Goal: Task Accomplishment & Management: Use online tool/utility

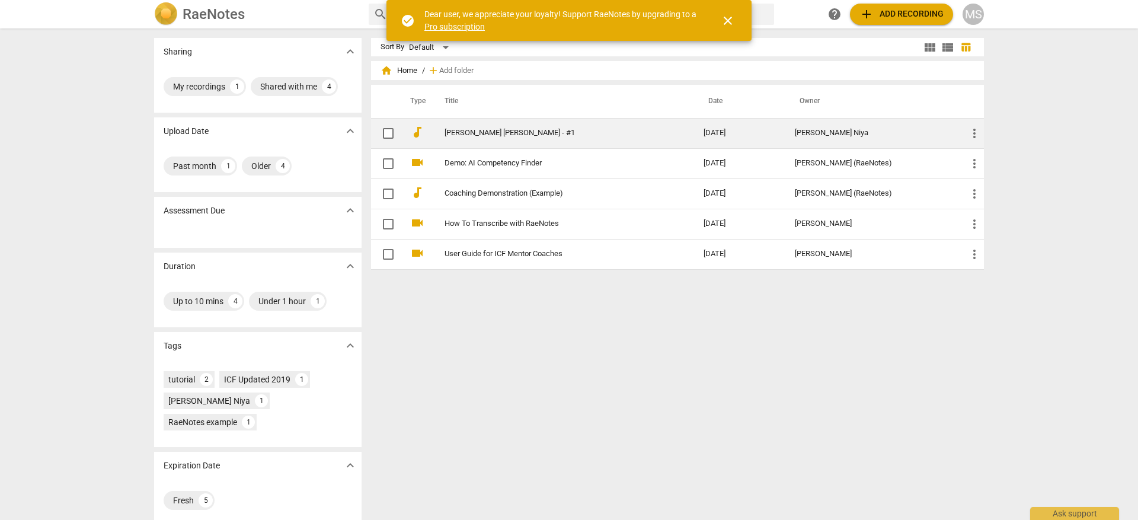
click at [592, 132] on link "[PERSON_NAME] [PERSON_NAME] - #1" at bounding box center [553, 133] width 216 height 9
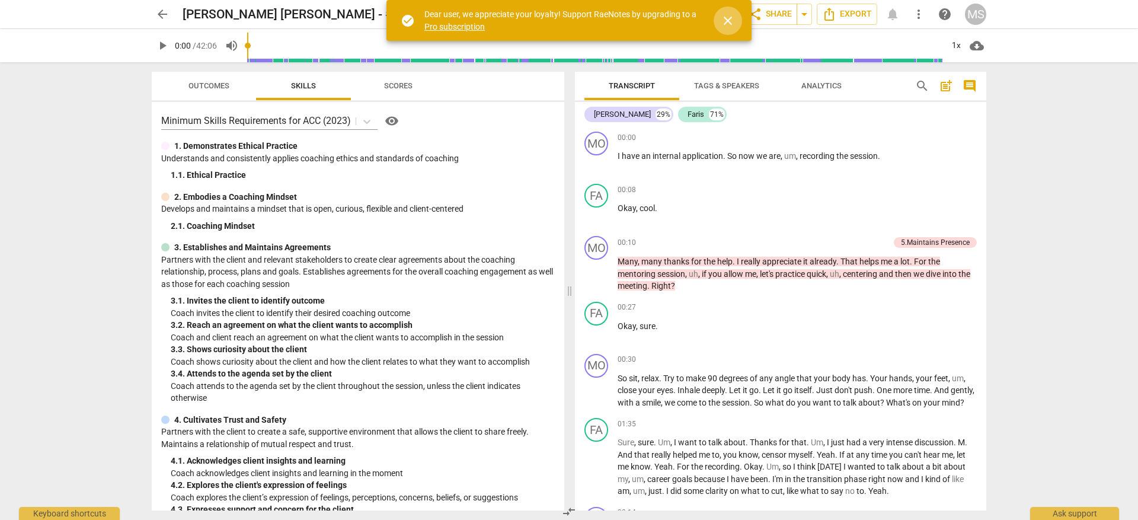
click at [729, 17] on span "close" at bounding box center [728, 21] width 14 height 14
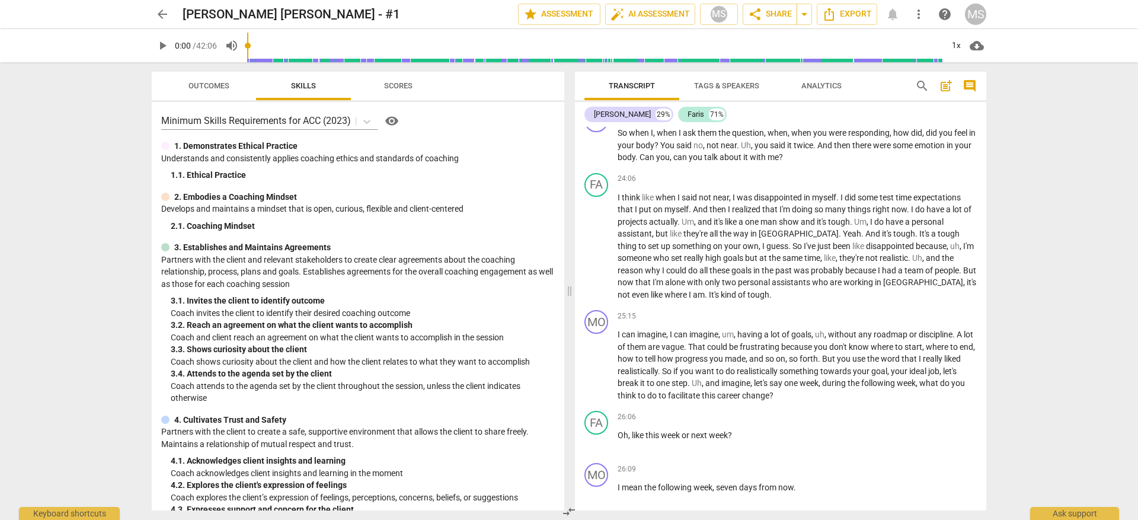
scroll to position [4572, 0]
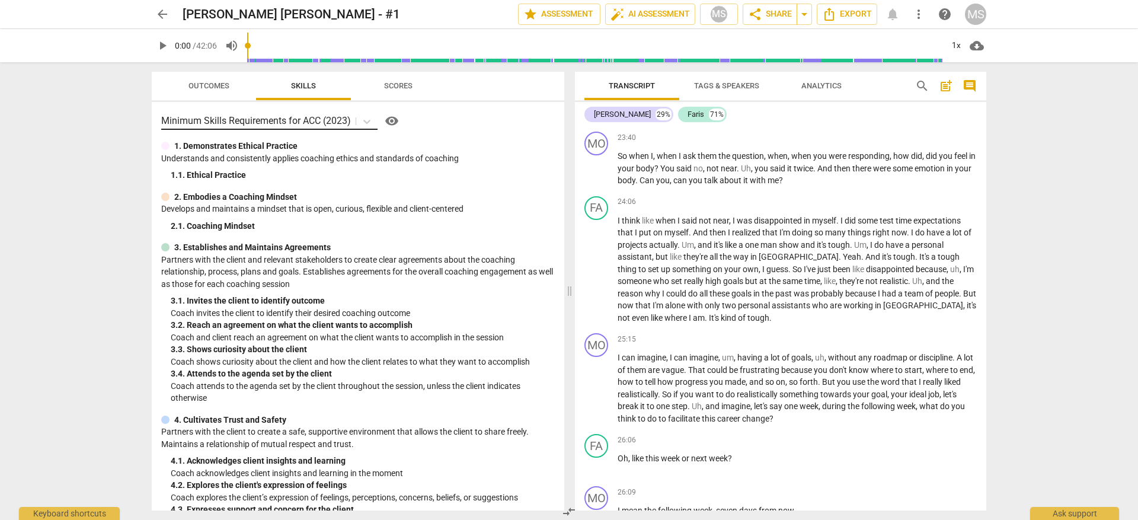
click at [322, 116] on p "Minimum Skills Requirements for ACC (2023)" at bounding box center [256, 121] width 190 height 14
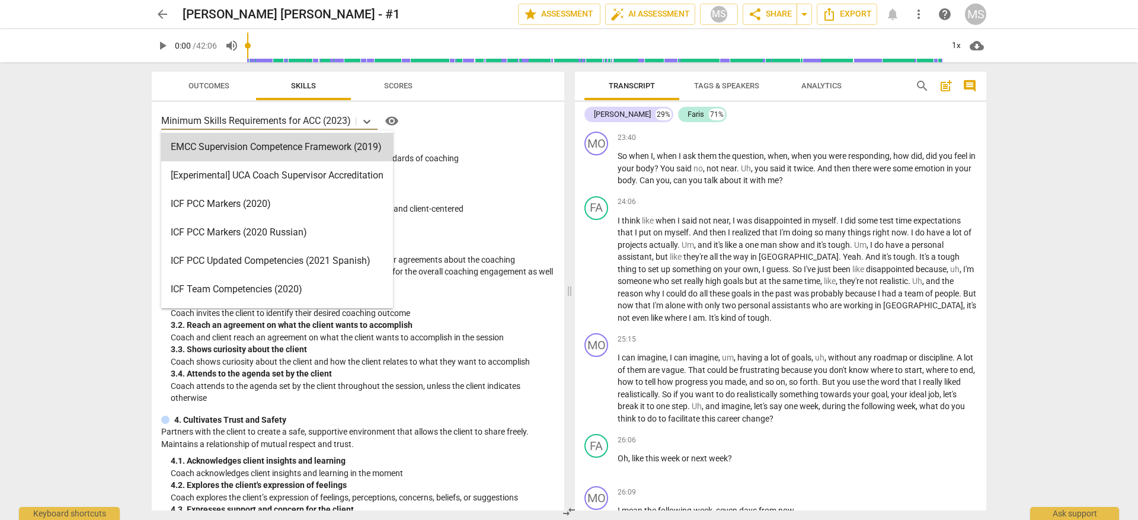
click at [459, 128] on div "EMCC Supervision Competence Framework (2019), 1 of 16. 16 results available. Us…" at bounding box center [358, 120] width 394 height 19
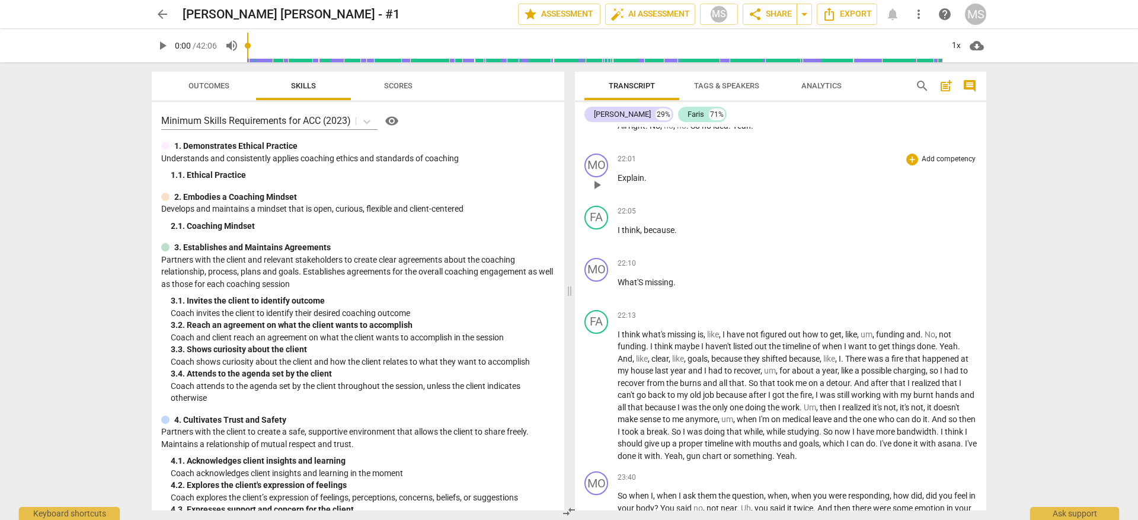
scroll to position [4232, 0]
click at [798, 92] on span "Analytics" at bounding box center [821, 86] width 69 height 16
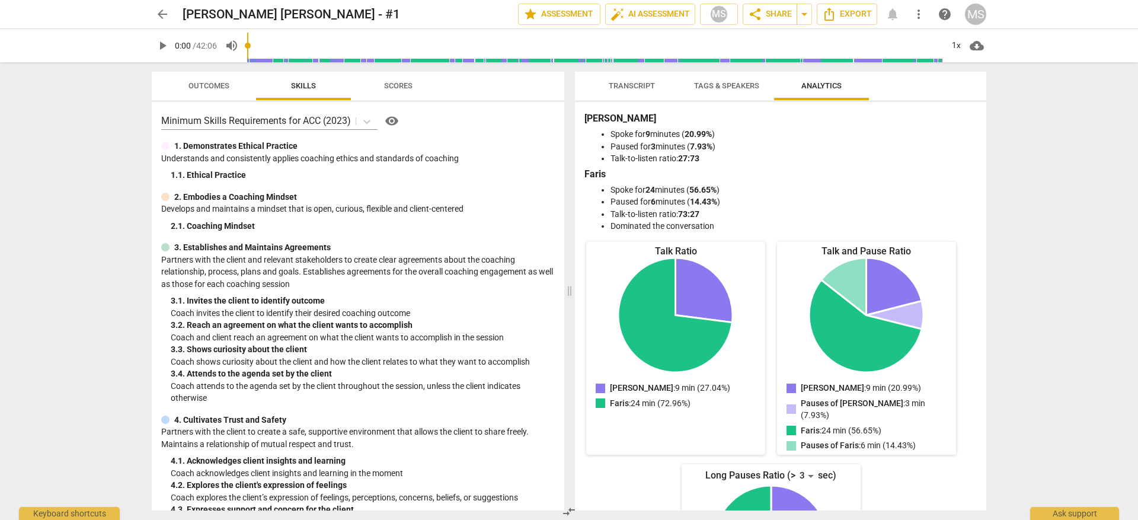
click at [808, 91] on span "Analytics" at bounding box center [821, 86] width 69 height 16
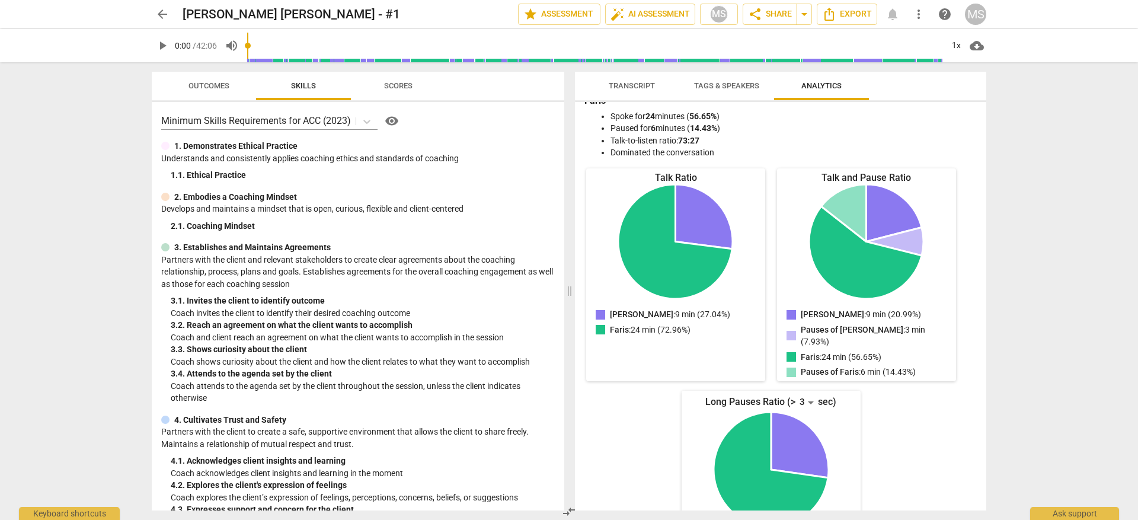
scroll to position [0, 0]
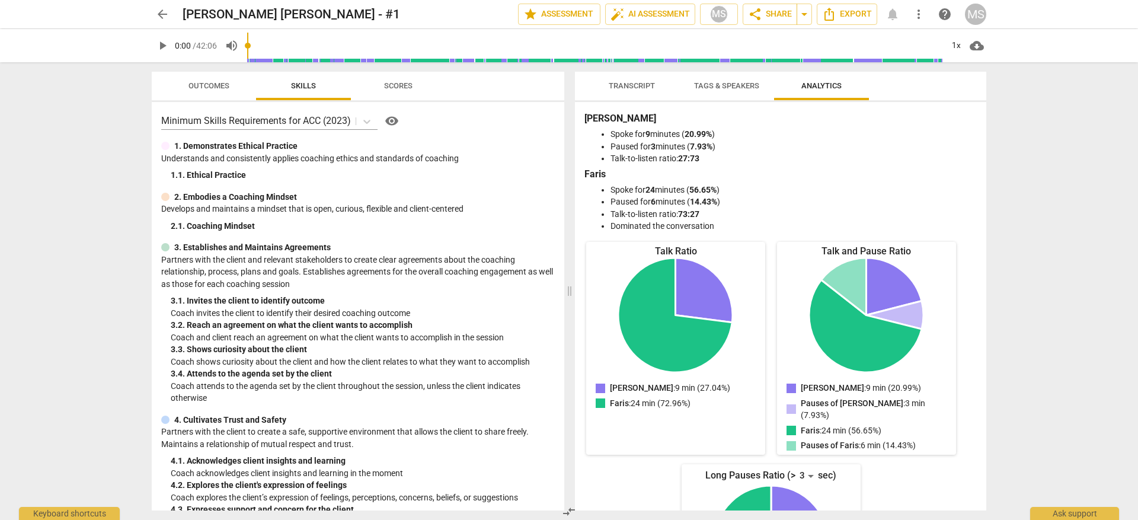
click at [731, 92] on span "Tags & Speakers" at bounding box center [727, 86] width 94 height 16
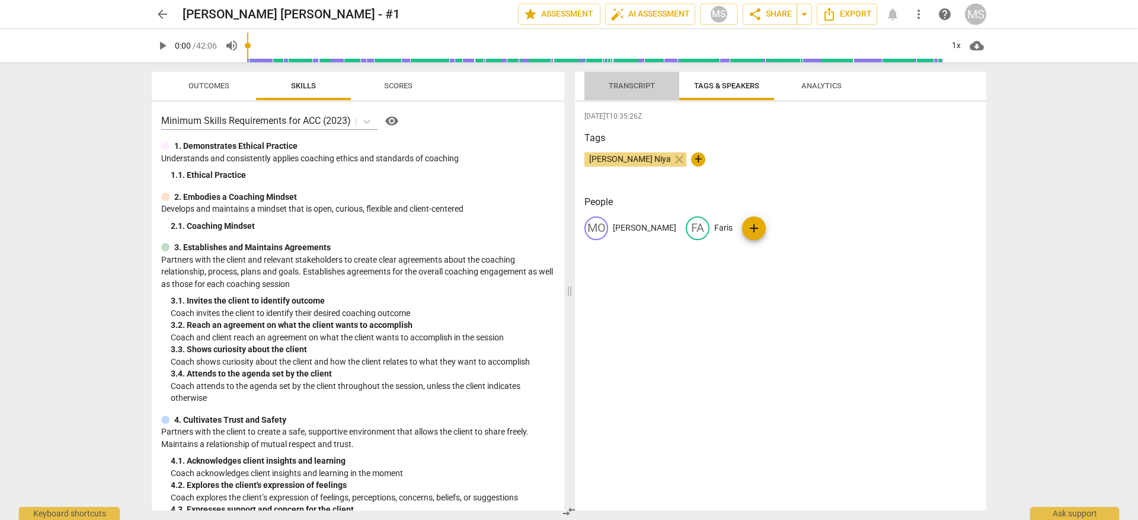
click at [631, 82] on span "Transcript" at bounding box center [632, 85] width 46 height 9
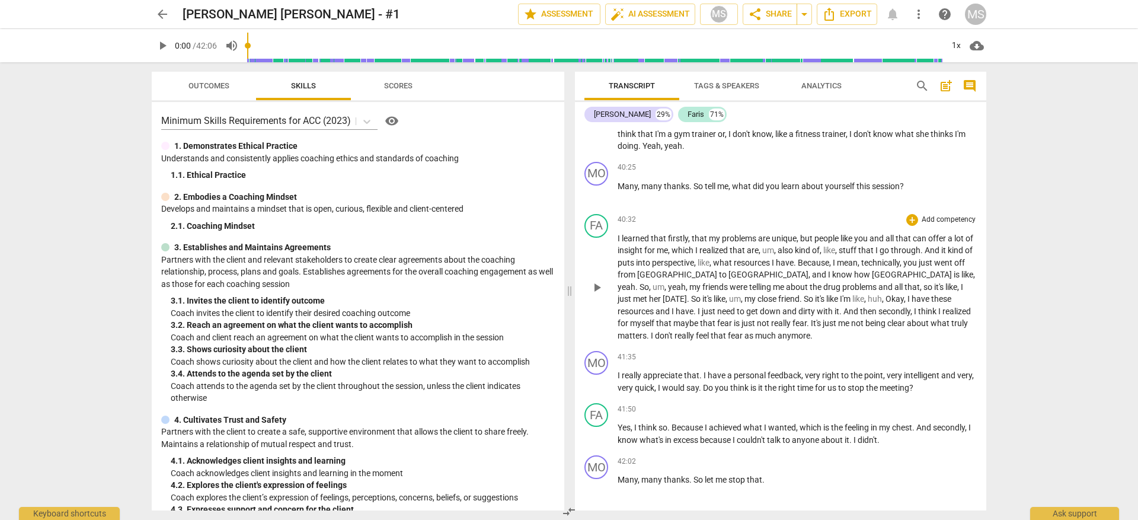
scroll to position [6928, 0]
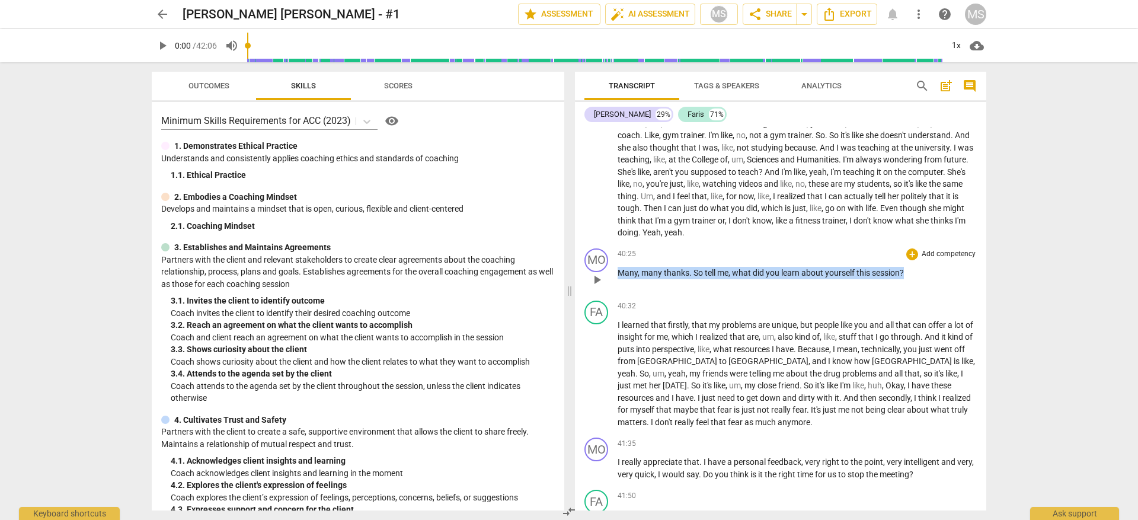
drag, startPoint x: 900, startPoint y: 368, endPoint x: 617, endPoint y: 368, distance: 283.4
click at [617, 296] on div "MO play_arrow pause 40:25 + Add competency keyboard_arrow_right Many , many tha…" at bounding box center [780, 270] width 411 height 52
click at [970, 260] on p "Add competency" at bounding box center [949, 254] width 56 height 11
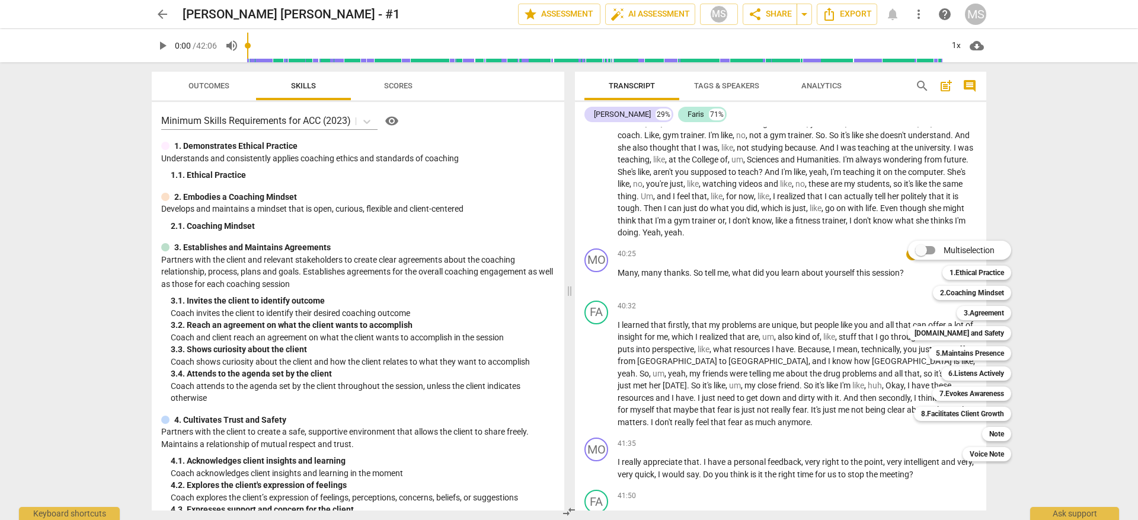
click at [762, 372] on div at bounding box center [569, 260] width 1138 height 520
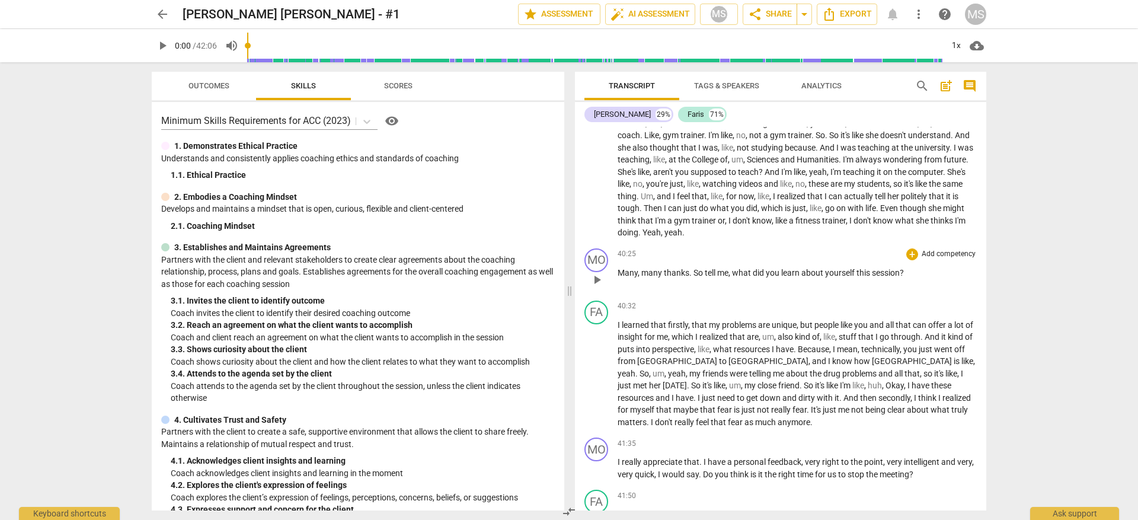
click at [756, 277] on span "did" at bounding box center [759, 272] width 13 height 9
click at [768, 291] on div "40:25 + Add competency keyboard_arrow_right Many , many thanks . So tell me , w…" at bounding box center [797, 269] width 359 height 43
click at [769, 279] on p "Many , many thanks . So tell me , what did you learn about yourself this sessio…" at bounding box center [797, 273] width 359 height 12
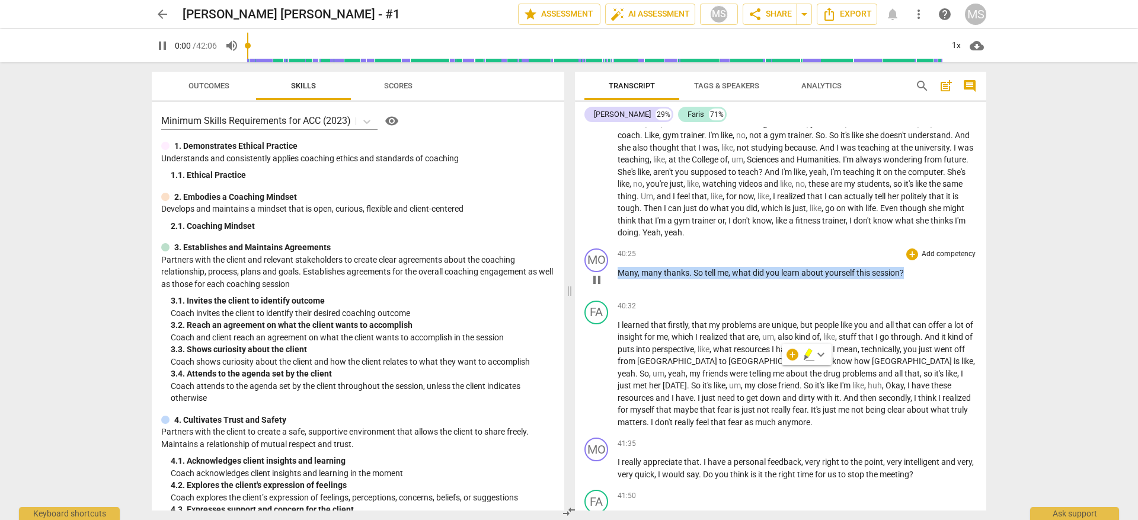
click at [769, 279] on p "Many , many thanks . So tell me , what did you learn about yourself this sessio…" at bounding box center [797, 273] width 359 height 12
copy p "Many , many thanks . So tell me , what did you learn about yourself this sessio…"
click at [161, 39] on span "pause" at bounding box center [162, 46] width 14 height 14
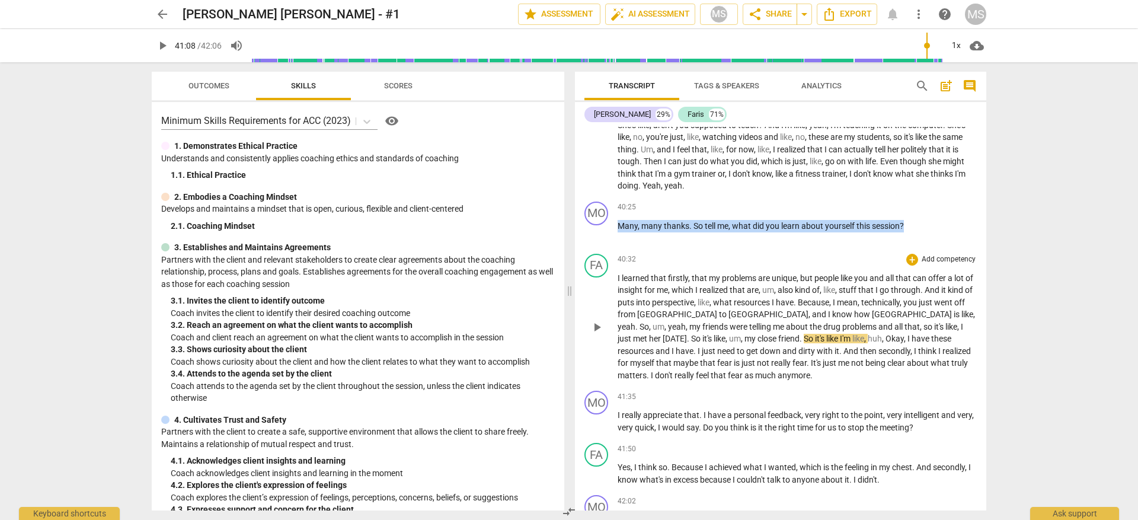
scroll to position [7073, 0]
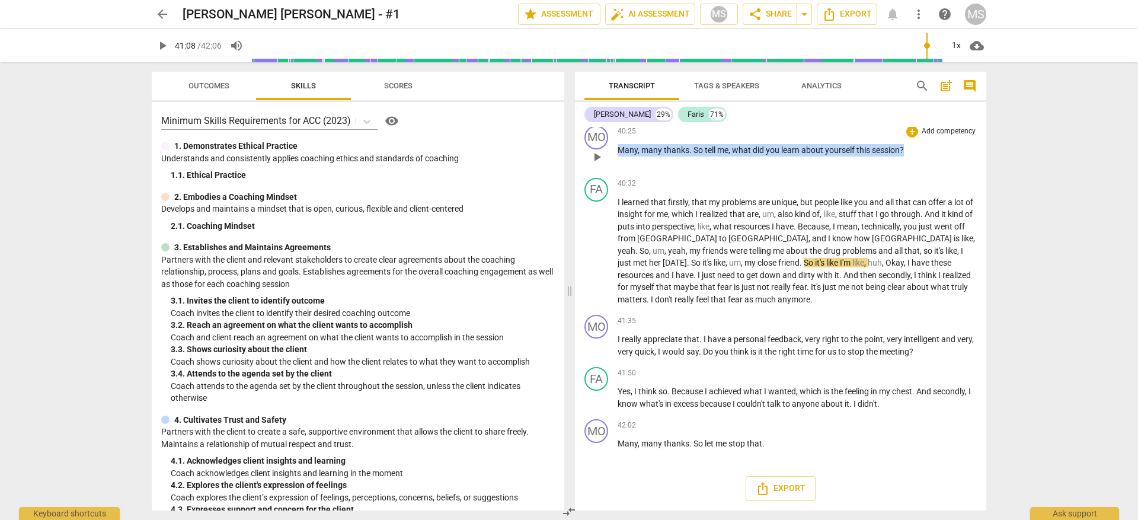
click at [922, 137] on p "Add competency" at bounding box center [949, 131] width 56 height 11
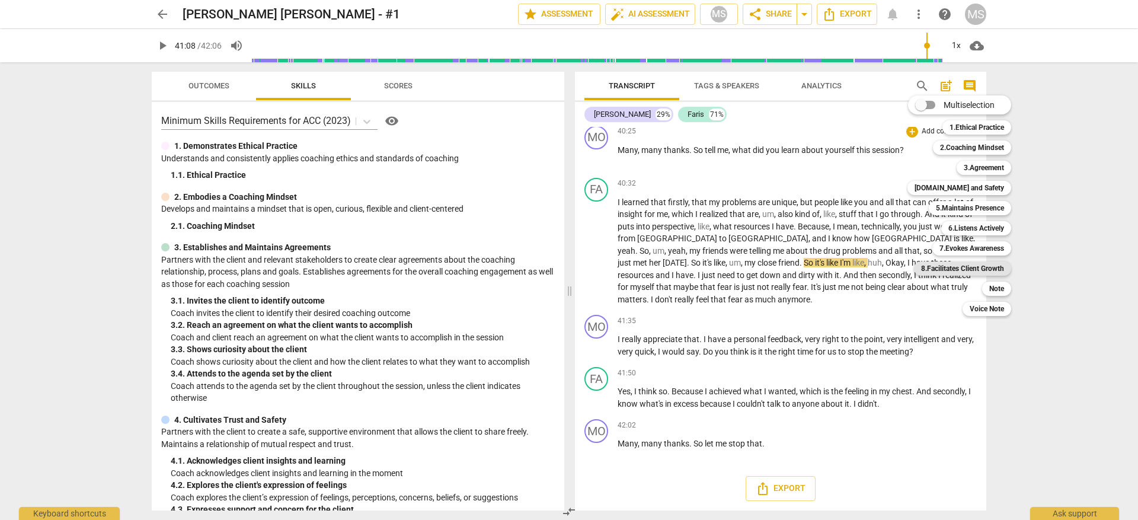
click at [950, 270] on b "8.Facilitates Client Growth" at bounding box center [962, 268] width 83 height 14
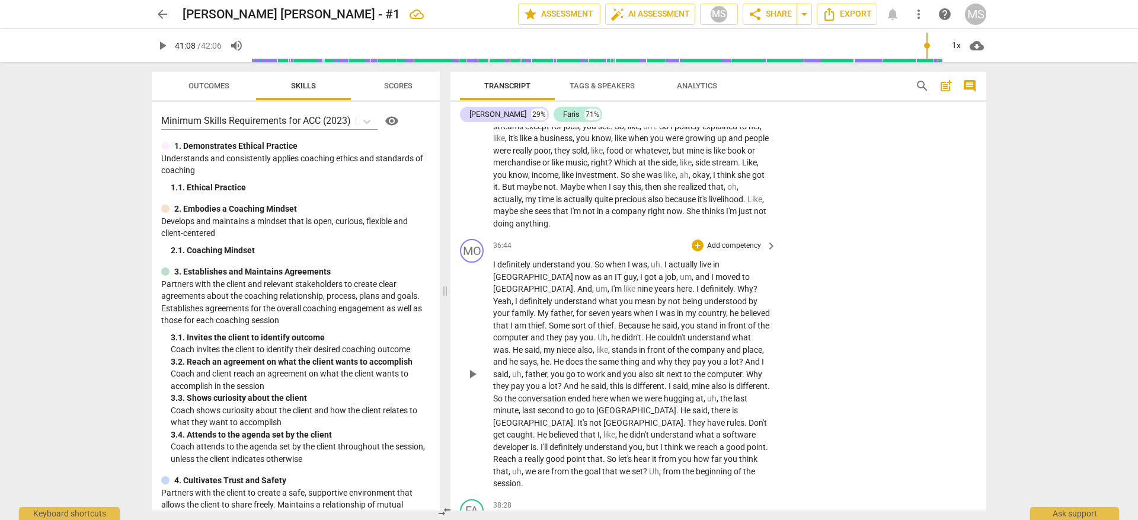
scroll to position [7462, 0]
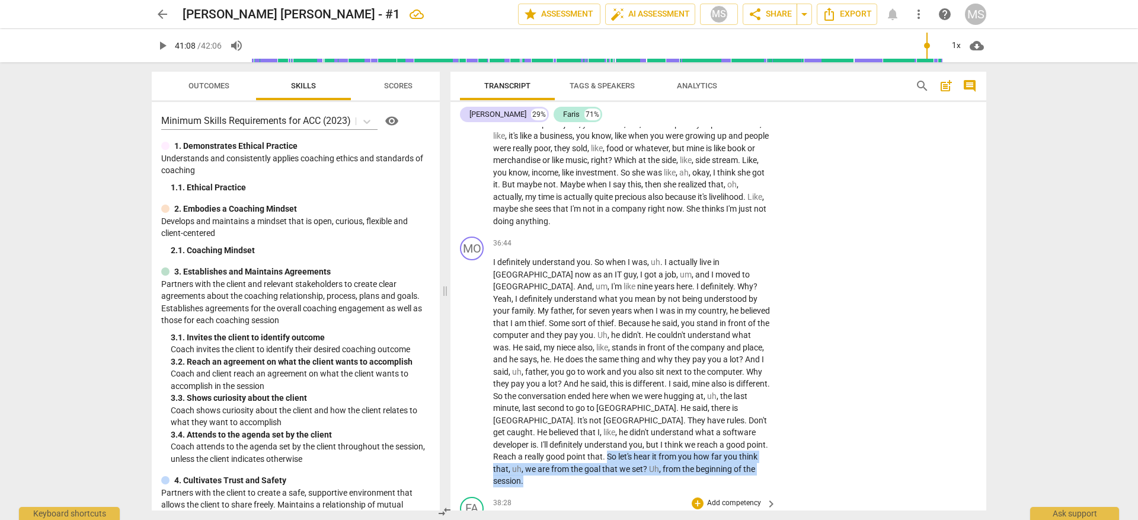
drag, startPoint x: 652, startPoint y: 455, endPoint x: 597, endPoint y: 492, distance: 65.8
click at [597, 492] on div "MO play_arrow pause 00:00 + Add competency keyboard_arrow_right I have an inter…" at bounding box center [719, 319] width 536 height 384
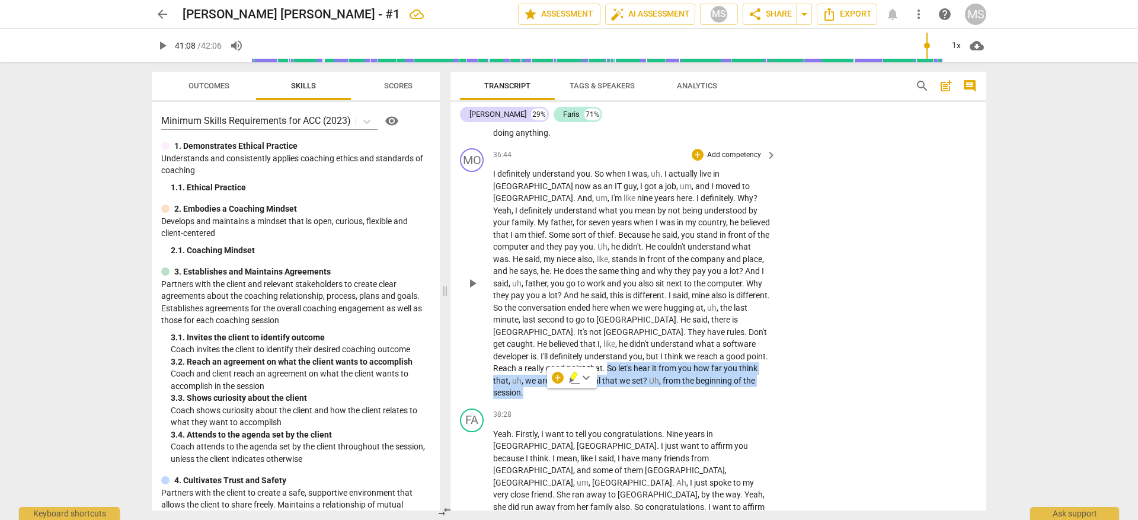
click at [738, 161] on p "Add competency" at bounding box center [734, 155] width 56 height 11
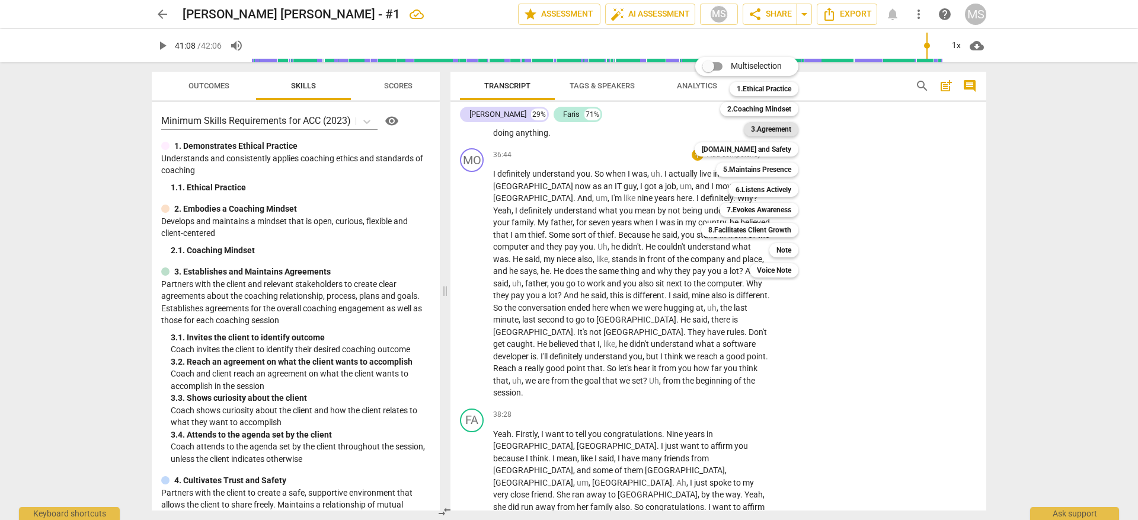
click at [767, 124] on b "3.Agreement" at bounding box center [771, 129] width 40 height 14
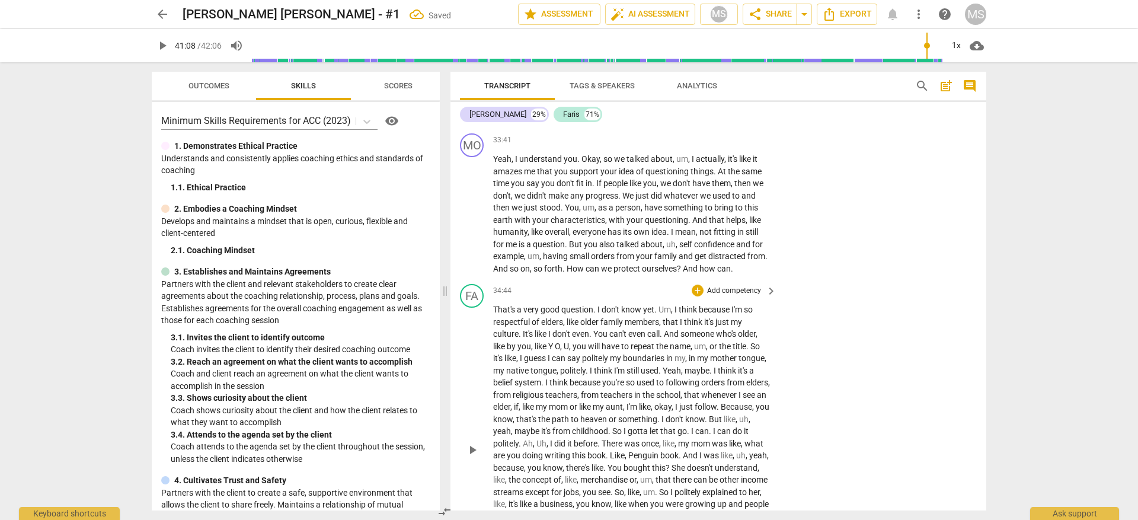
scroll to position [7089, 0]
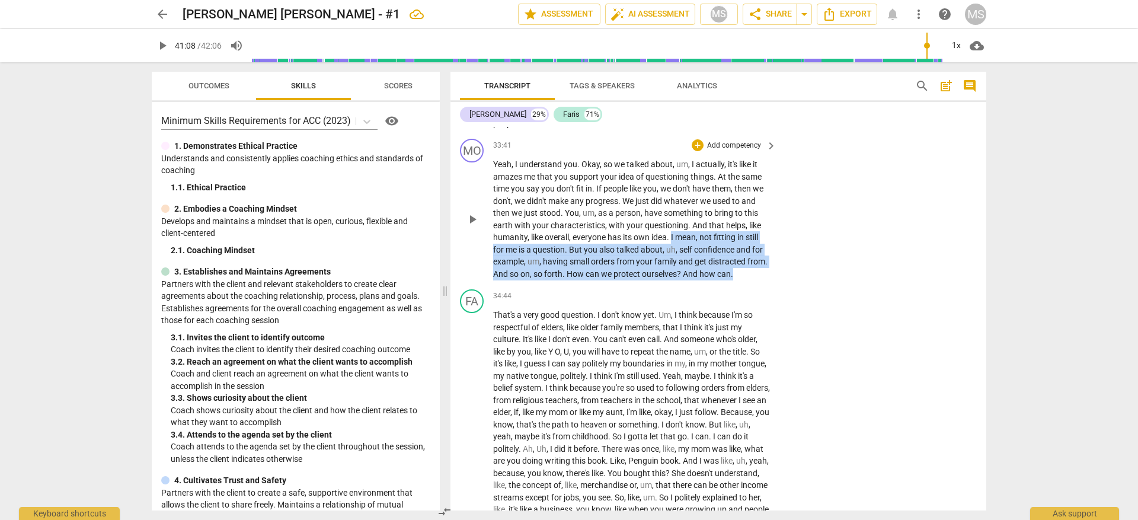
drag, startPoint x: 756, startPoint y: 285, endPoint x: 672, endPoint y: 251, distance: 91.3
click at [672, 251] on p "Yeah , I understand you . Okay , so we talked about , um , I actually , it's li…" at bounding box center [631, 219] width 277 height 122
click at [740, 151] on p "Add competency" at bounding box center [734, 145] width 56 height 11
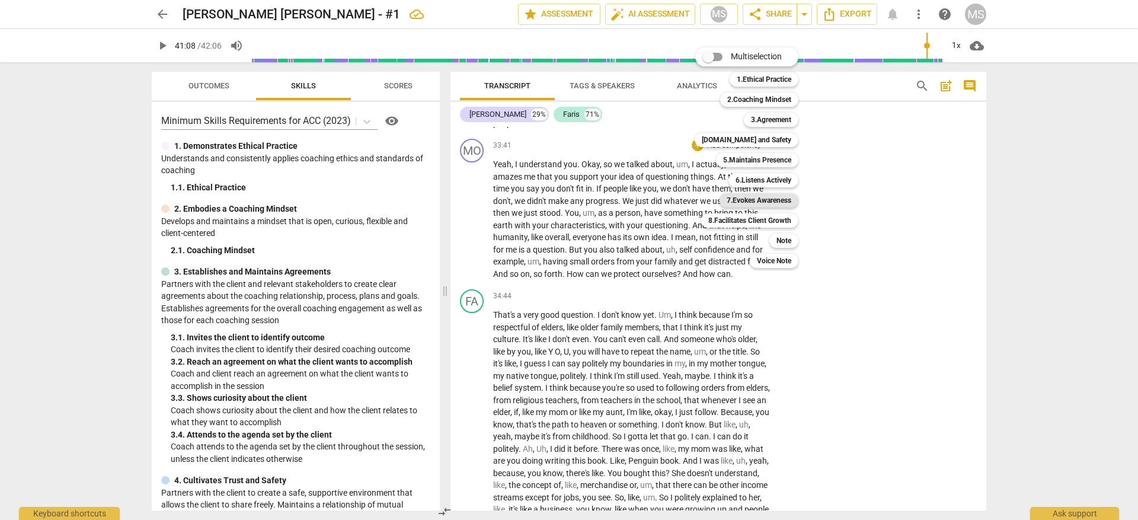
click at [751, 200] on b "7.Evokes Awareness" at bounding box center [759, 200] width 65 height 14
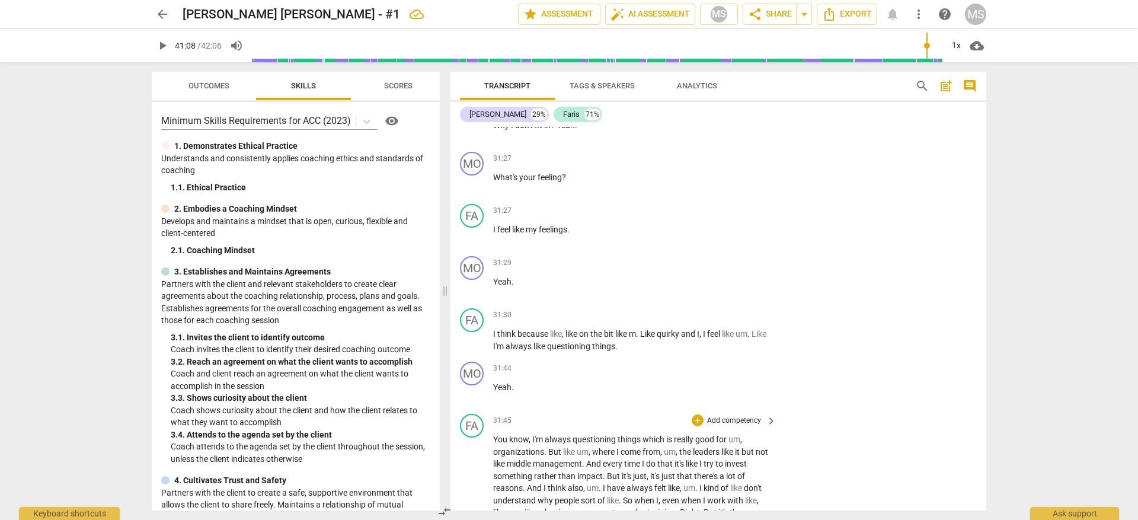
scroll to position [6404, 0]
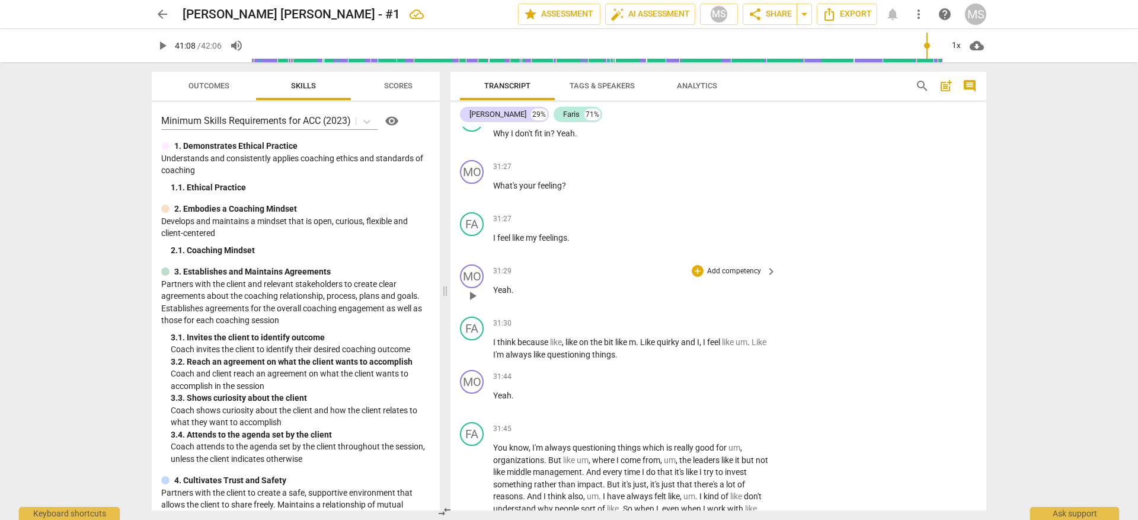
click at [712, 277] on p "Add competency" at bounding box center [734, 271] width 56 height 11
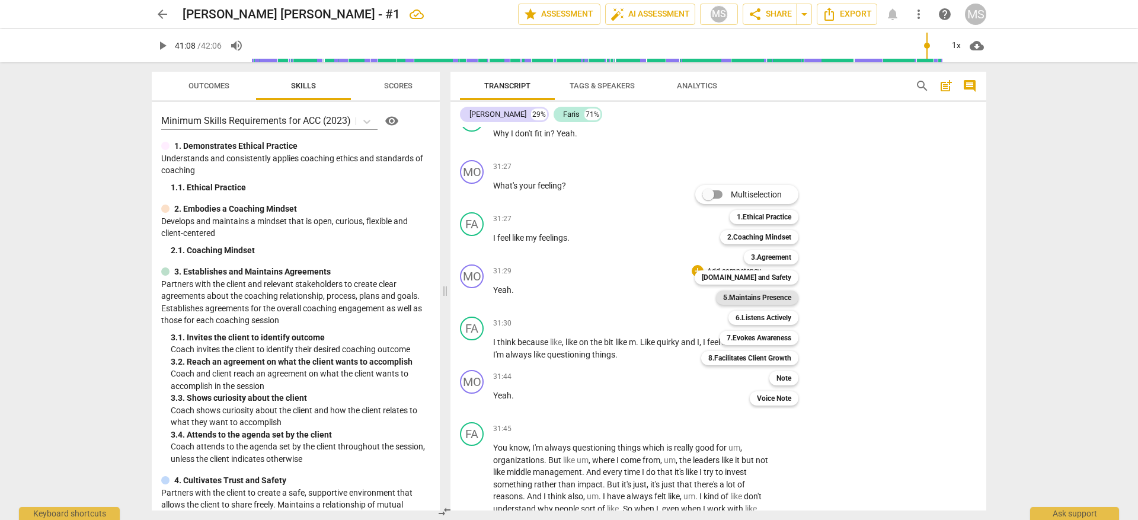
click at [725, 295] on b "5.Maintains Presence" at bounding box center [757, 297] width 68 height 14
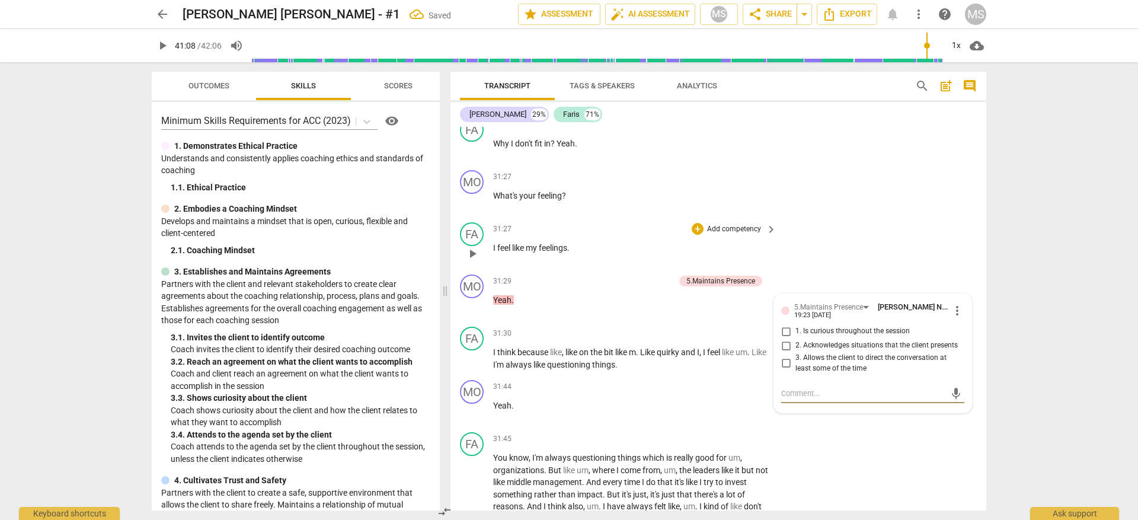
scroll to position [6391, 0]
click at [731, 185] on p "Add competency" at bounding box center [734, 179] width 56 height 11
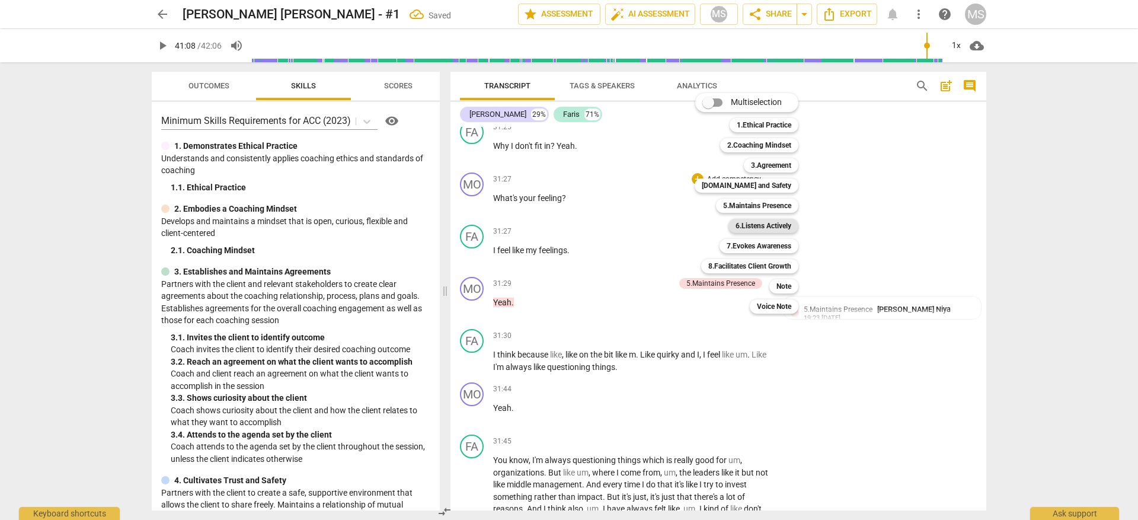
click at [759, 225] on b "6.Listens Actively" at bounding box center [764, 226] width 56 height 14
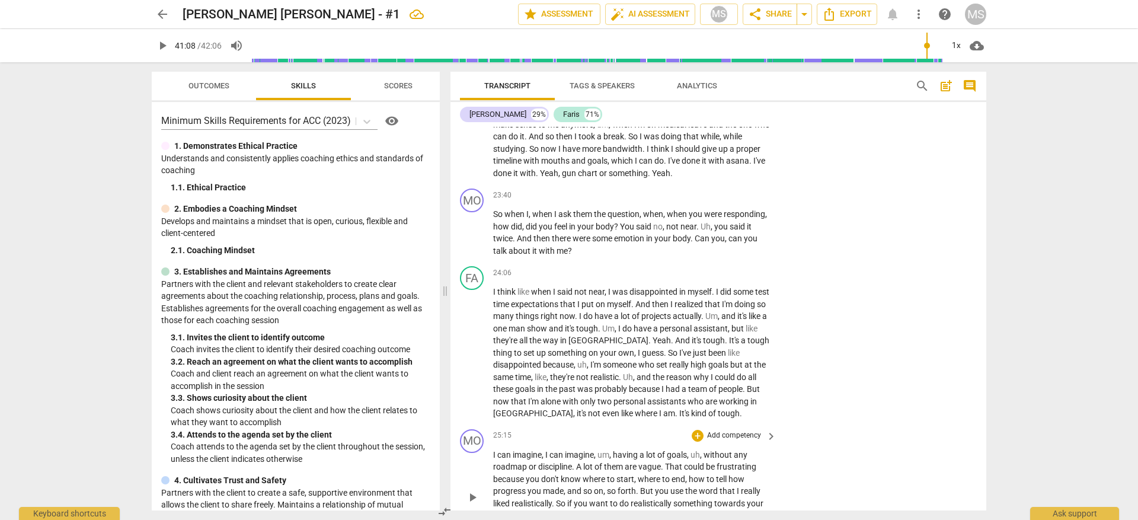
scroll to position [5092, 0]
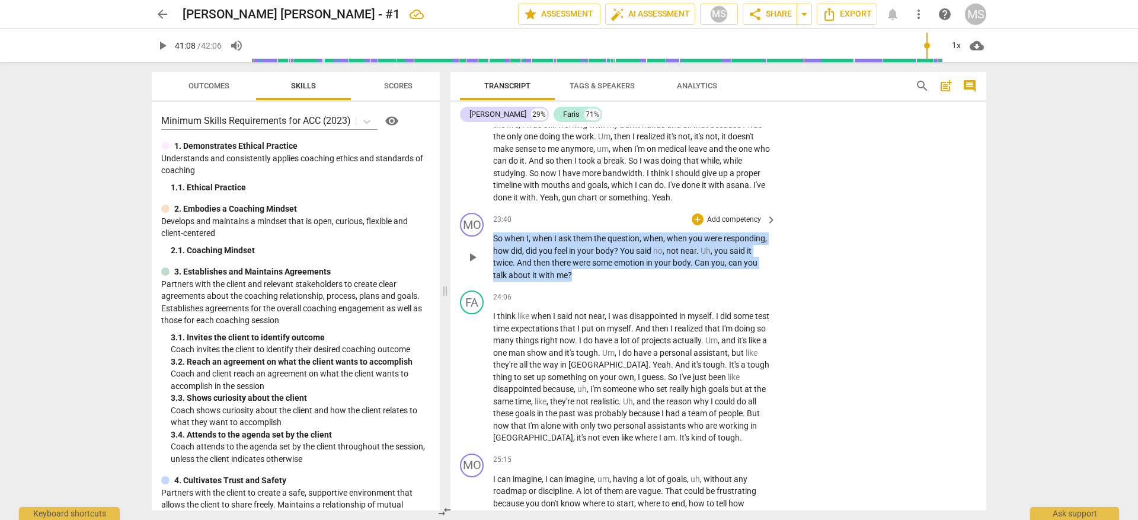
drag, startPoint x: 570, startPoint y: 274, endPoint x: 491, endPoint y: 239, distance: 86.3
click at [491, 239] on div "MO play_arrow pause 23:40 + Add competency keyboard_arrow_right So when I , whe…" at bounding box center [719, 247] width 536 height 78
click at [714, 220] on p "Add competency" at bounding box center [734, 220] width 56 height 11
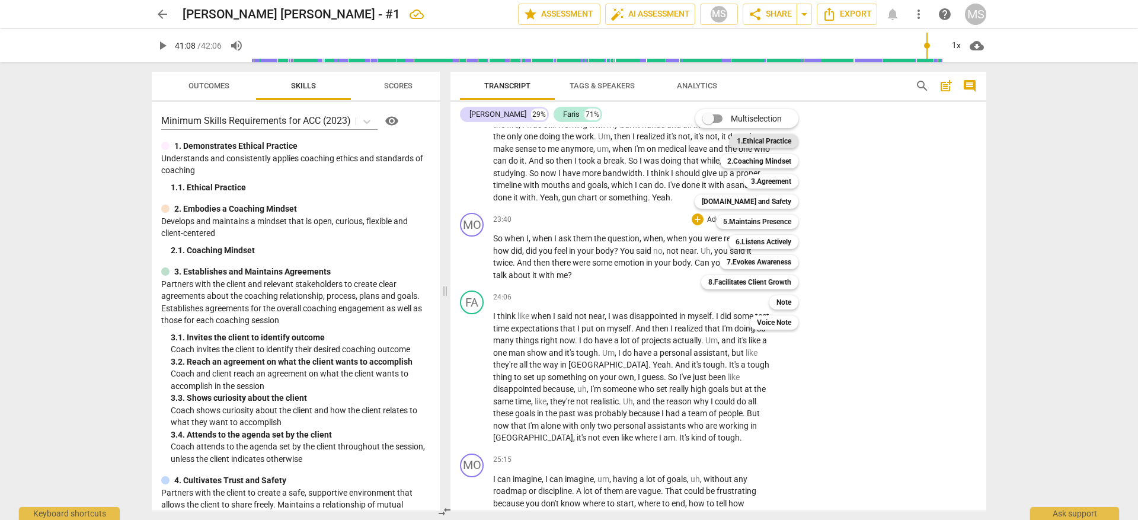
click at [762, 143] on b "1.Ethical Practice" at bounding box center [764, 141] width 55 height 14
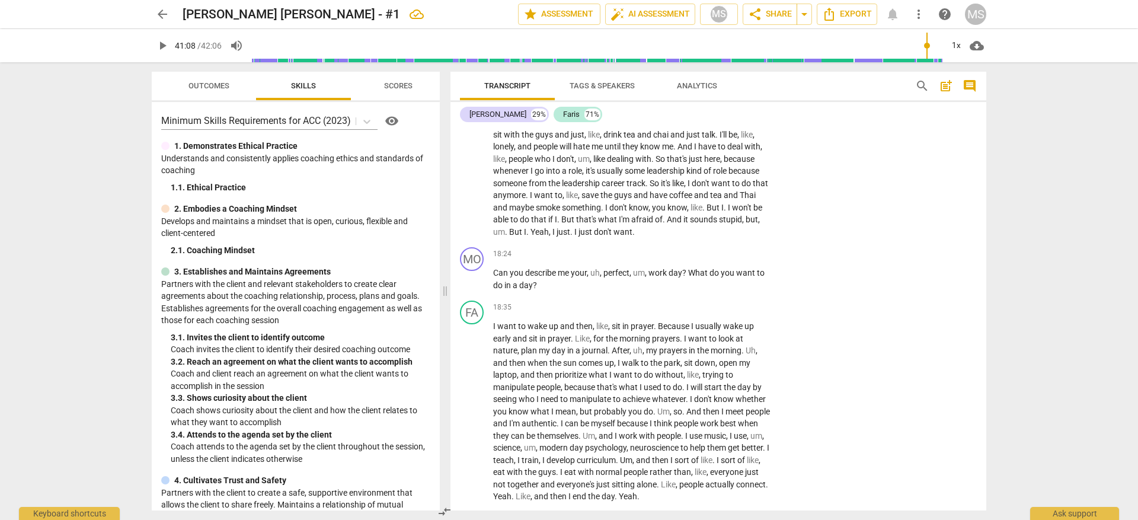
scroll to position [3775, 0]
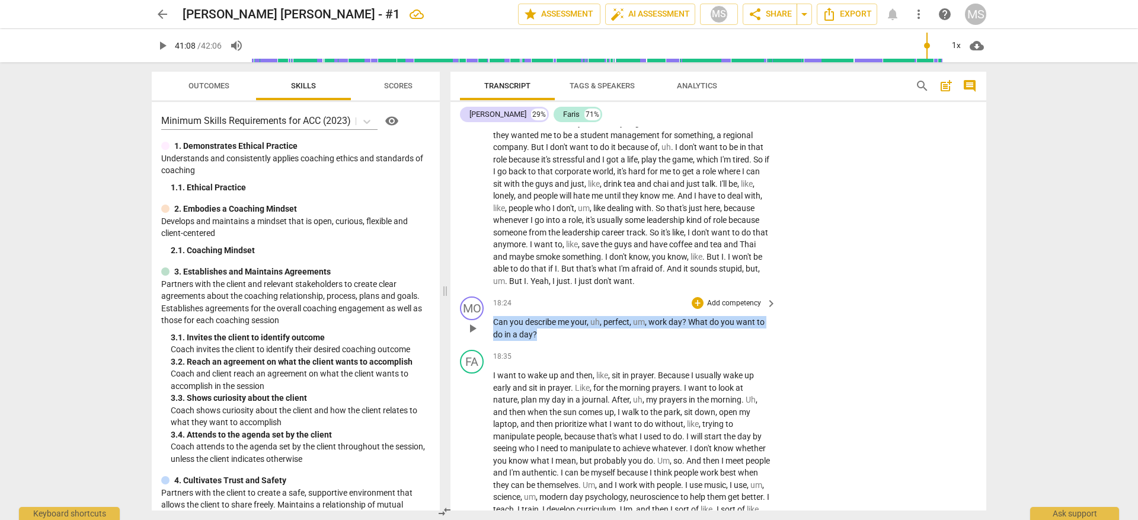
drag, startPoint x: 538, startPoint y: 335, endPoint x: 493, endPoint y: 325, distance: 46.0
click at [493, 325] on p "Can you describe me your , uh , perfect , um , work day ? What do you want to d…" at bounding box center [631, 328] width 277 height 24
click at [749, 305] on p "Add competency" at bounding box center [734, 303] width 56 height 11
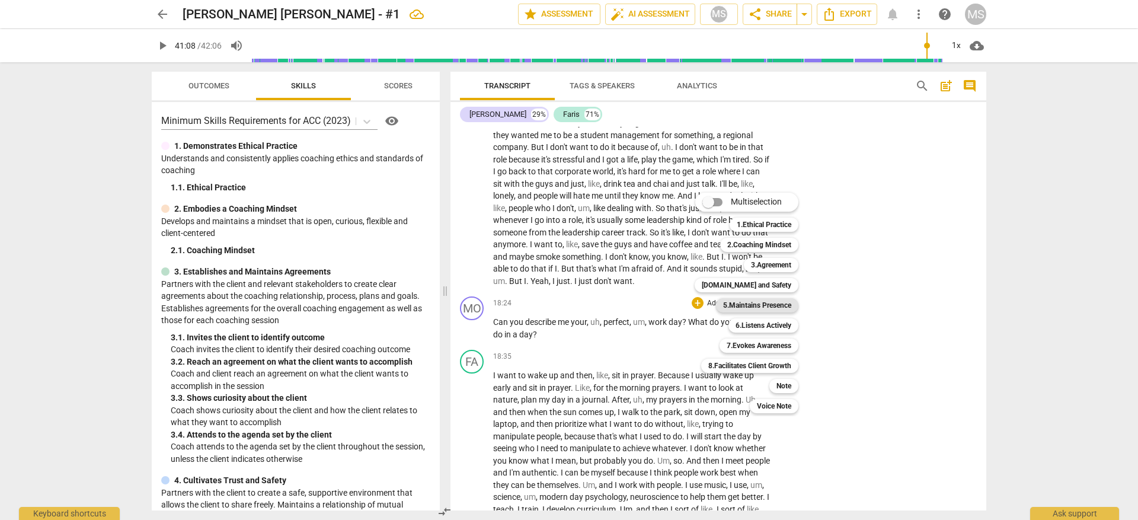
click at [773, 304] on b "5.Maintains Presence" at bounding box center [757, 305] width 68 height 14
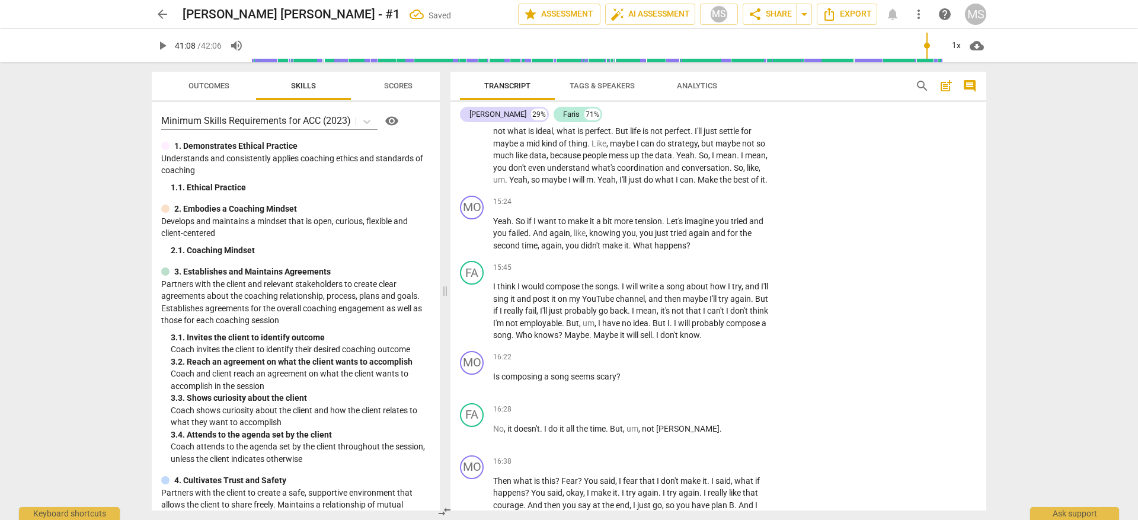
scroll to position [3299, 0]
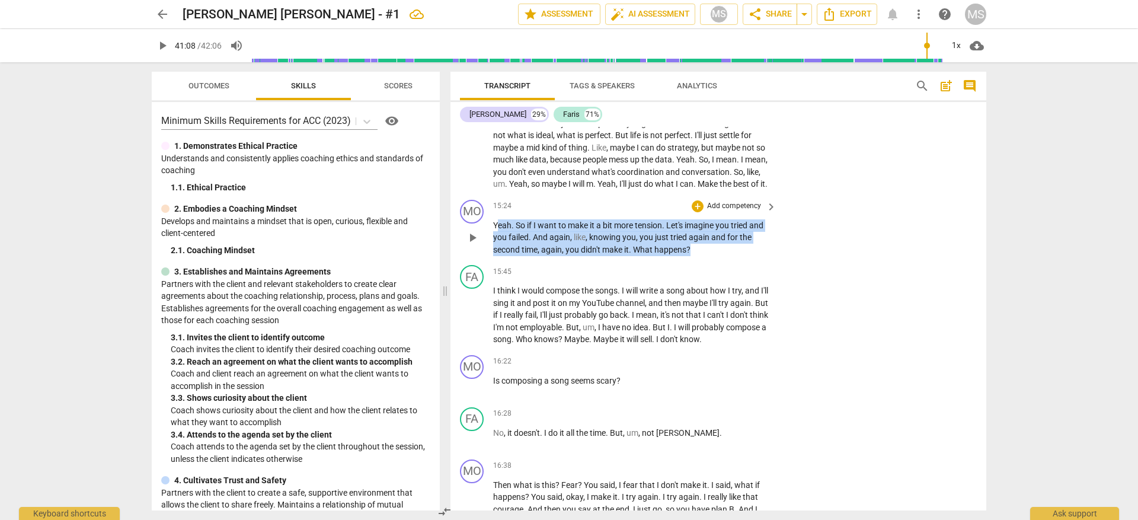
drag, startPoint x: 693, startPoint y: 247, endPoint x: 496, endPoint y: 228, distance: 197.7
click at [495, 227] on p "Yeah . So if I want to make it a bit more tension . Let's imagine you tried and…" at bounding box center [631, 237] width 277 height 37
click at [737, 202] on p "Add competency" at bounding box center [734, 206] width 56 height 11
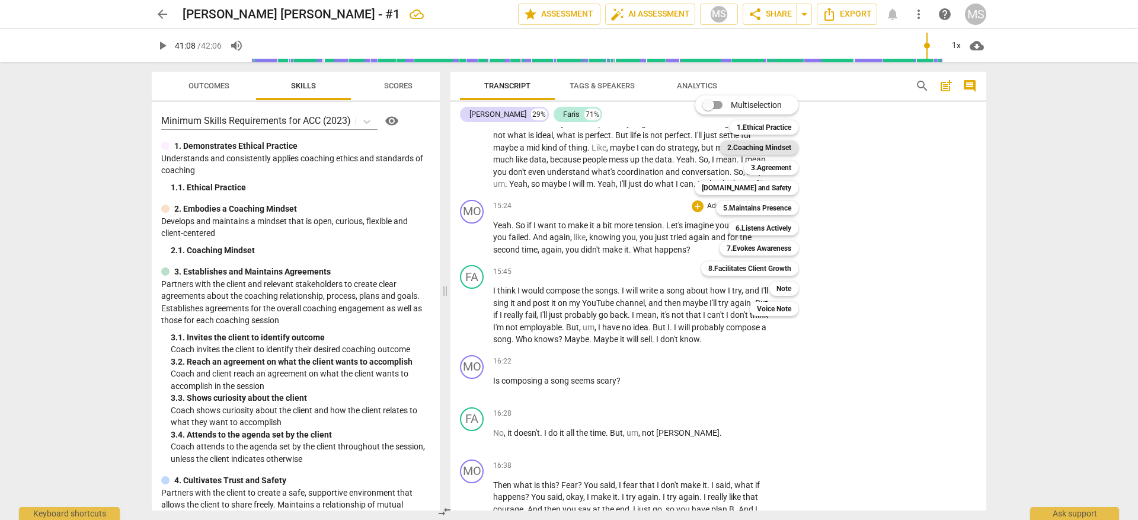
click at [777, 143] on b "2.Coaching Mindset" at bounding box center [759, 147] width 64 height 14
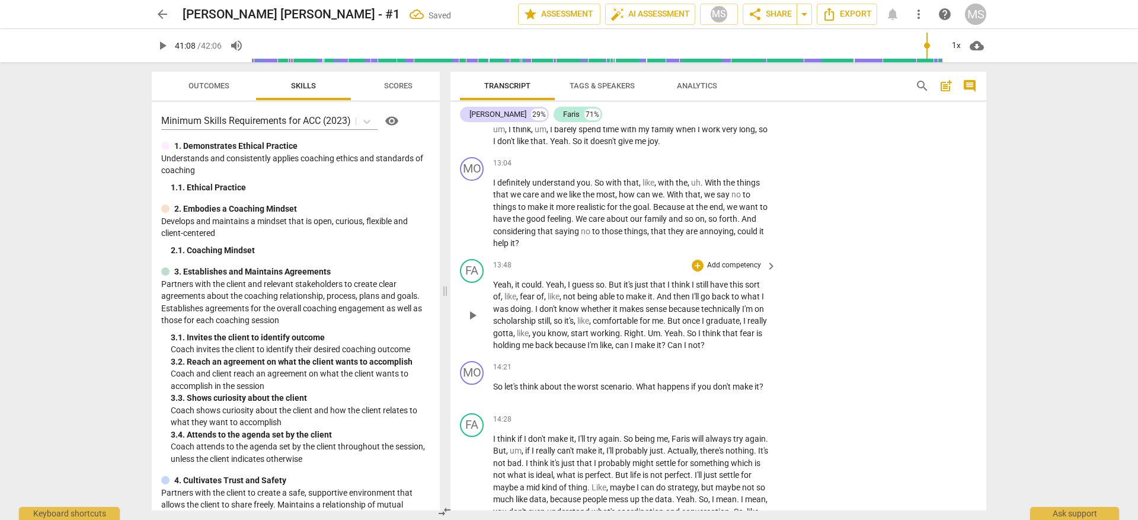
scroll to position [2895, 0]
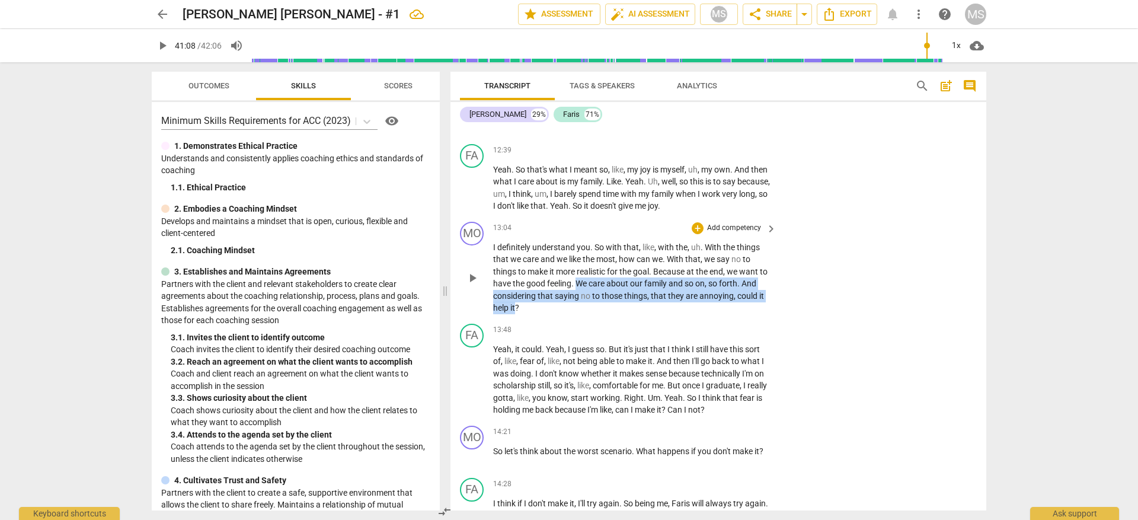
drag, startPoint x: 516, startPoint y: 296, endPoint x: 586, endPoint y: 272, distance: 74.1
click at [586, 272] on p "I definitely understand you . So with that , like , with the , uh . With the th…" at bounding box center [631, 277] width 277 height 73
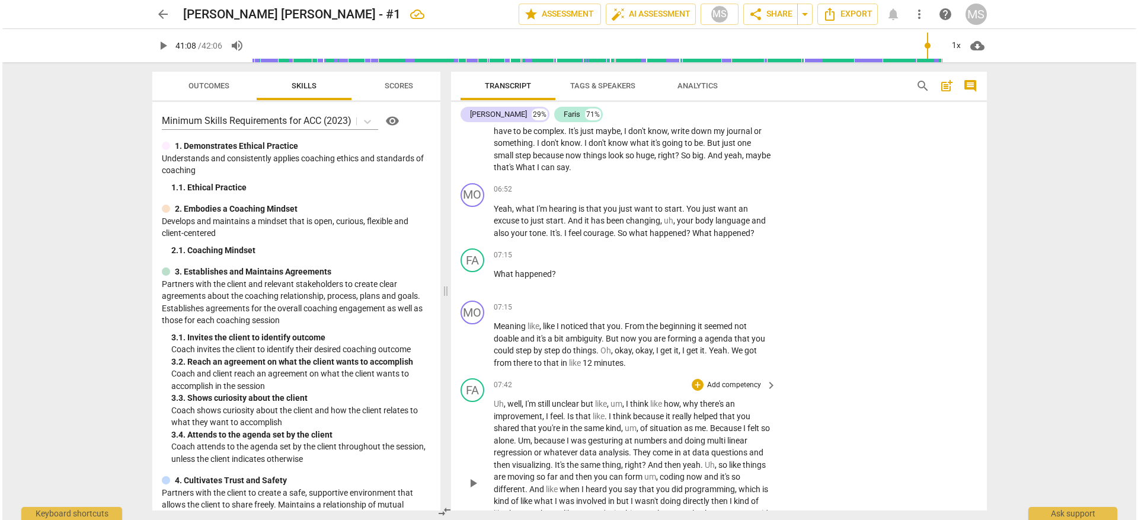
scroll to position [1660, 0]
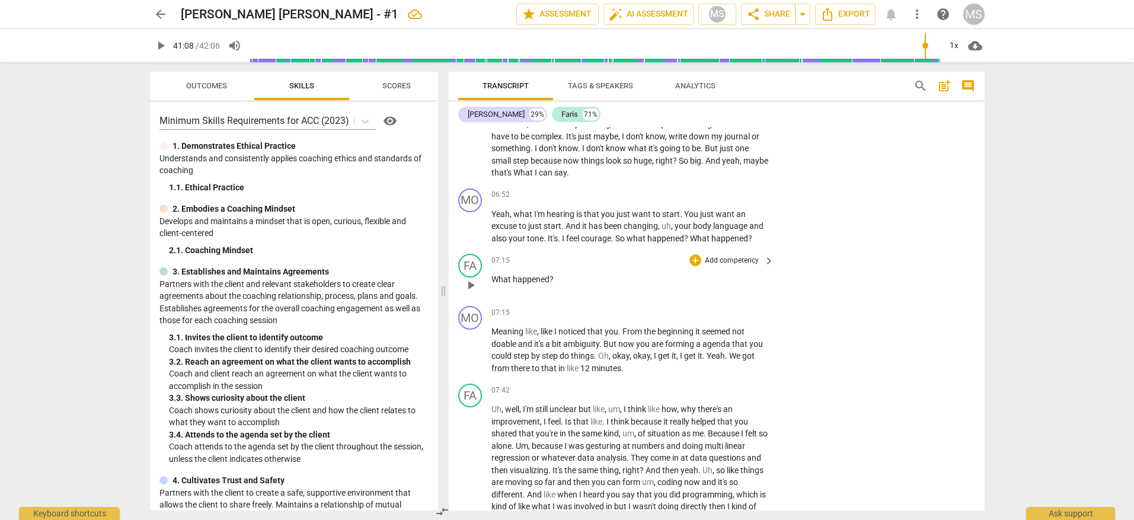
click at [718, 260] on p "Add competency" at bounding box center [732, 261] width 56 height 11
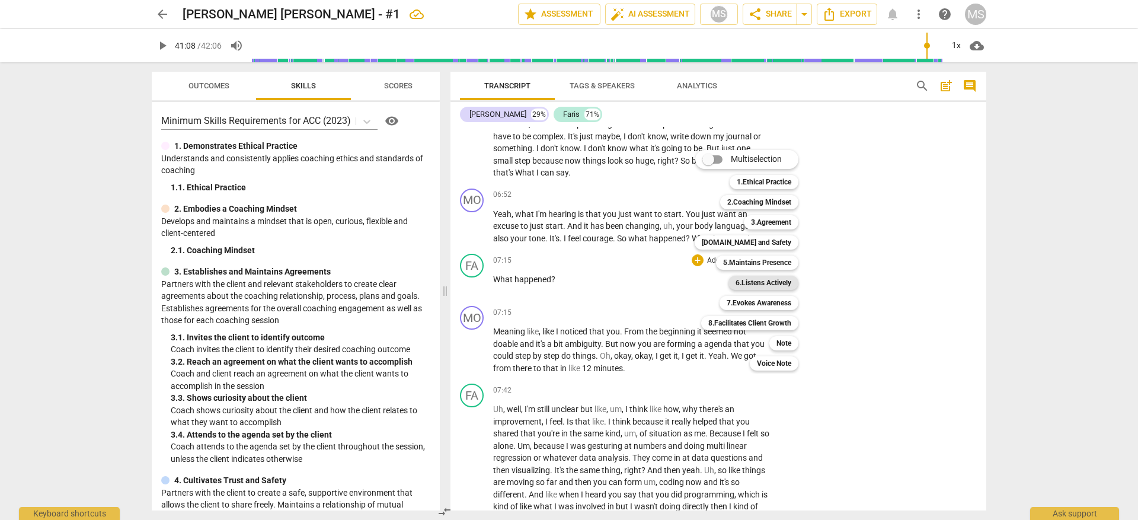
click at [768, 282] on b "6.Listens Actively" at bounding box center [764, 283] width 56 height 14
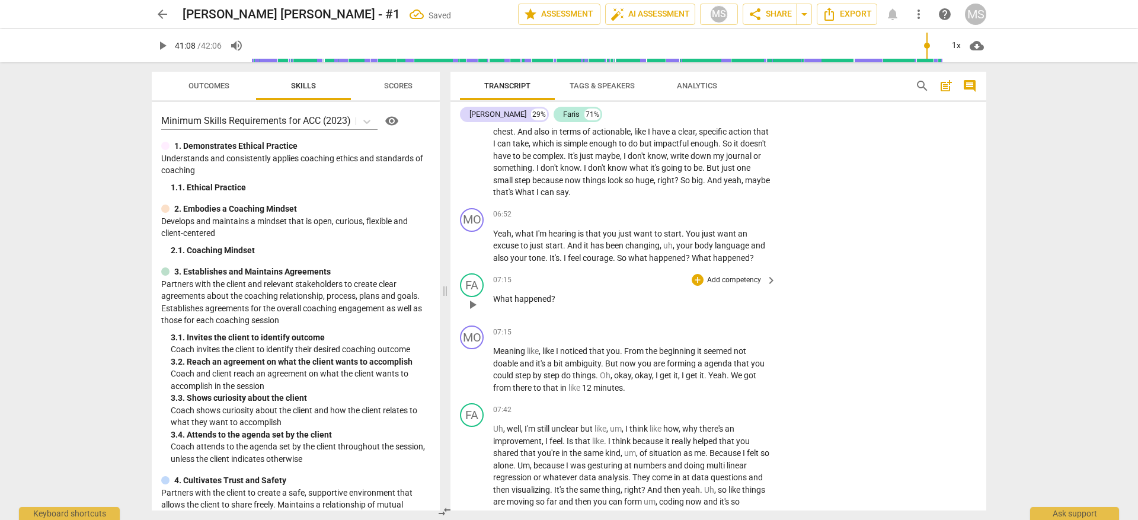
scroll to position [1638, 0]
click at [743, 222] on p "Add competency" at bounding box center [734, 217] width 56 height 11
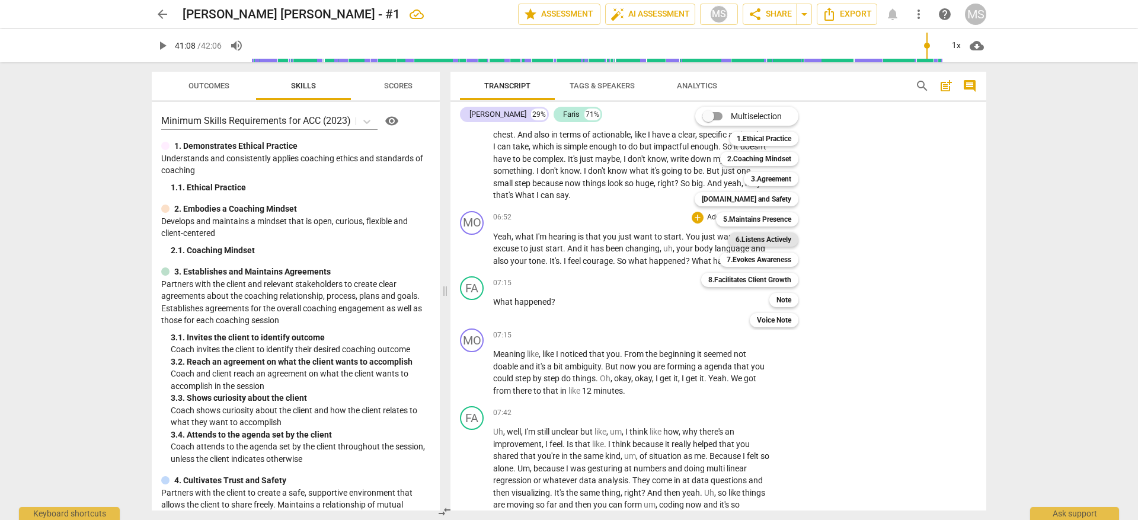
click at [761, 238] on b "6.Listens Actively" at bounding box center [764, 239] width 56 height 14
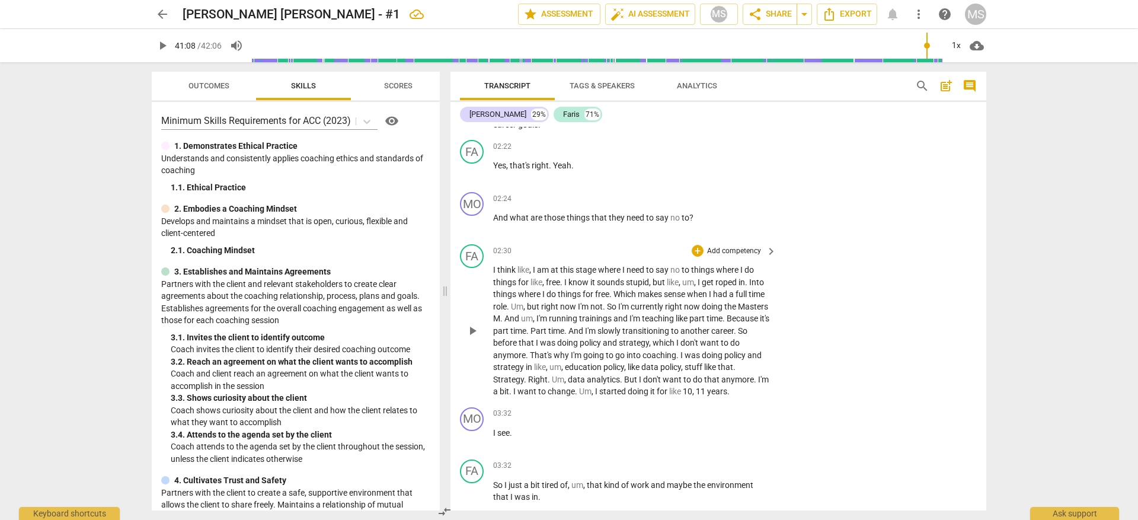
scroll to position [456, 0]
click at [715, 203] on p "Add competency" at bounding box center [734, 201] width 56 height 11
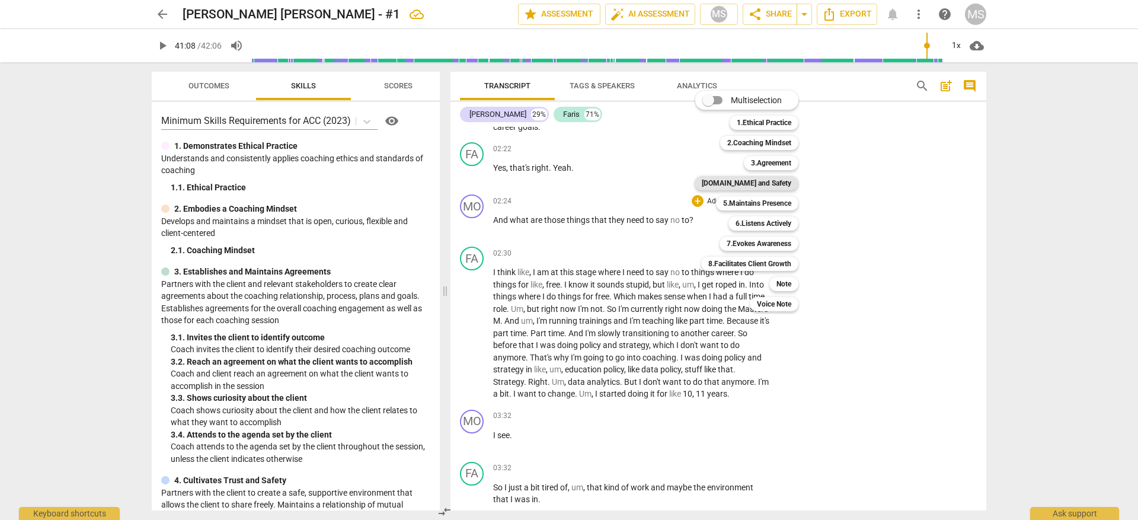
click at [745, 182] on b "[DOMAIN_NAME] and Safety" at bounding box center [747, 183] width 90 height 14
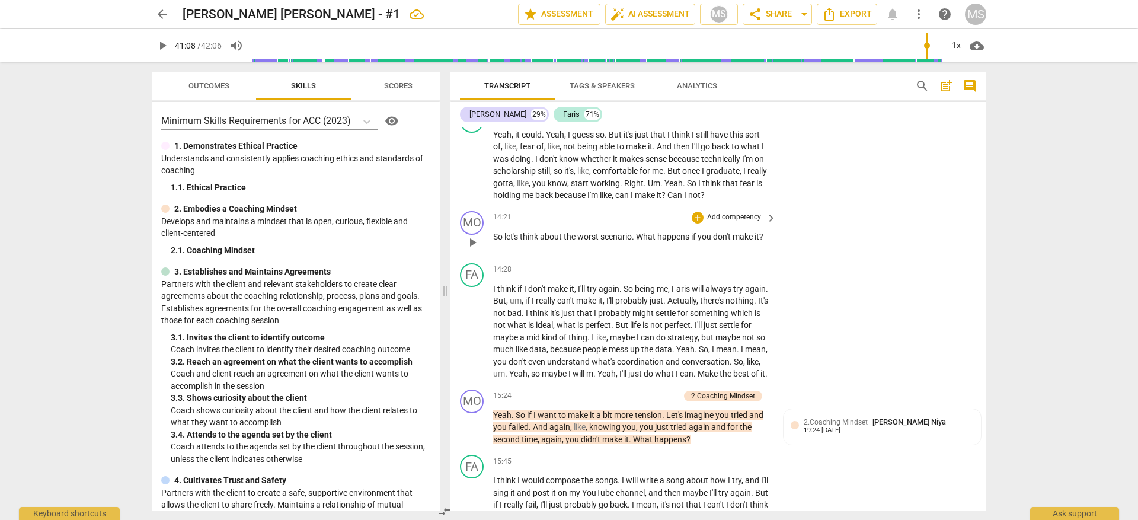
scroll to position [3308, 0]
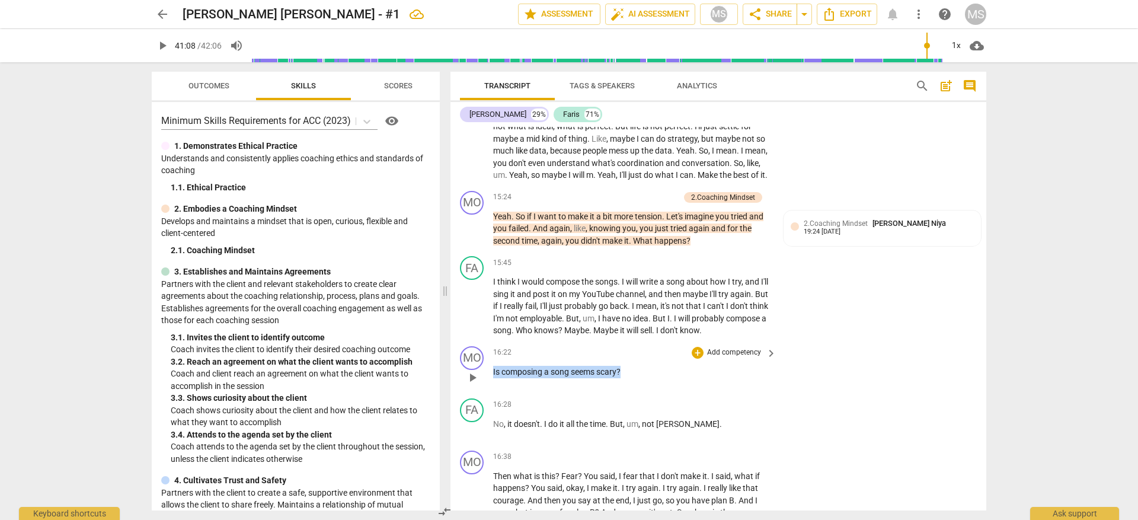
drag, startPoint x: 621, startPoint y: 369, endPoint x: 493, endPoint y: 369, distance: 128.0
click at [490, 368] on div "MO play_arrow pause 16:22 + Add competency keyboard_arrow_right Is composing a …" at bounding box center [719, 367] width 536 height 52
click at [711, 354] on p "Add competency" at bounding box center [734, 352] width 56 height 11
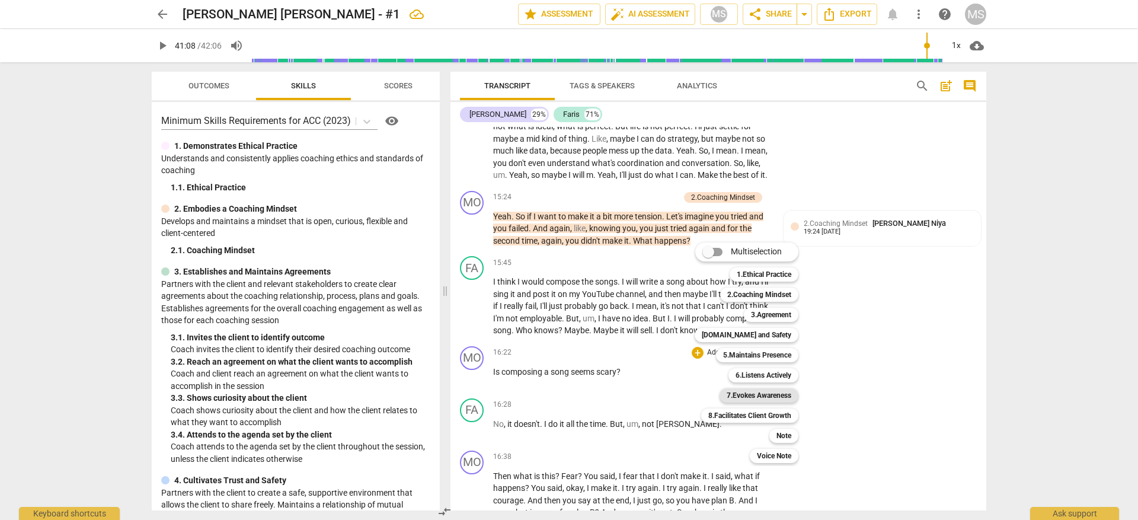
click at [763, 398] on b "7.Evokes Awareness" at bounding box center [759, 395] width 65 height 14
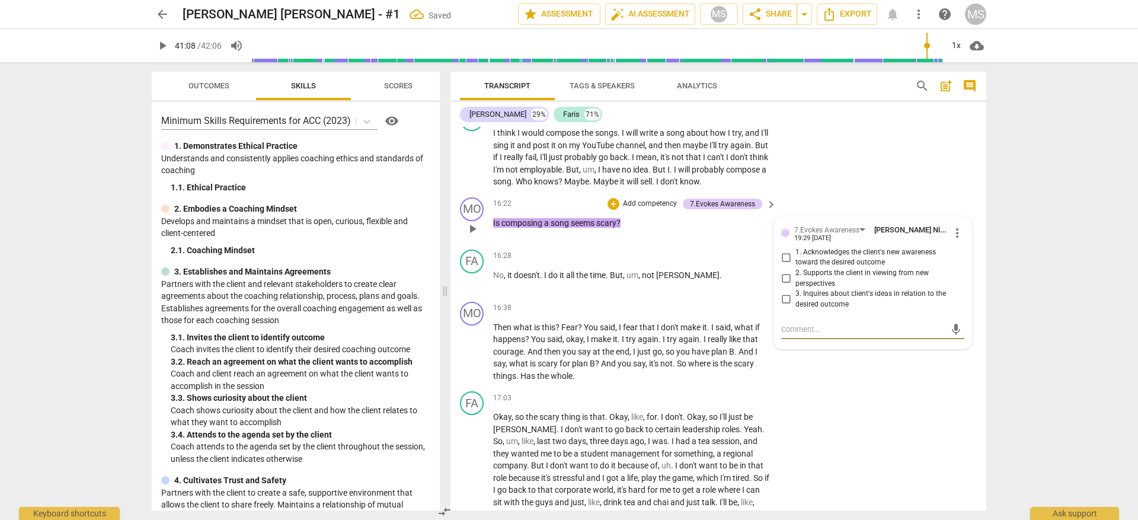
scroll to position [3466, 0]
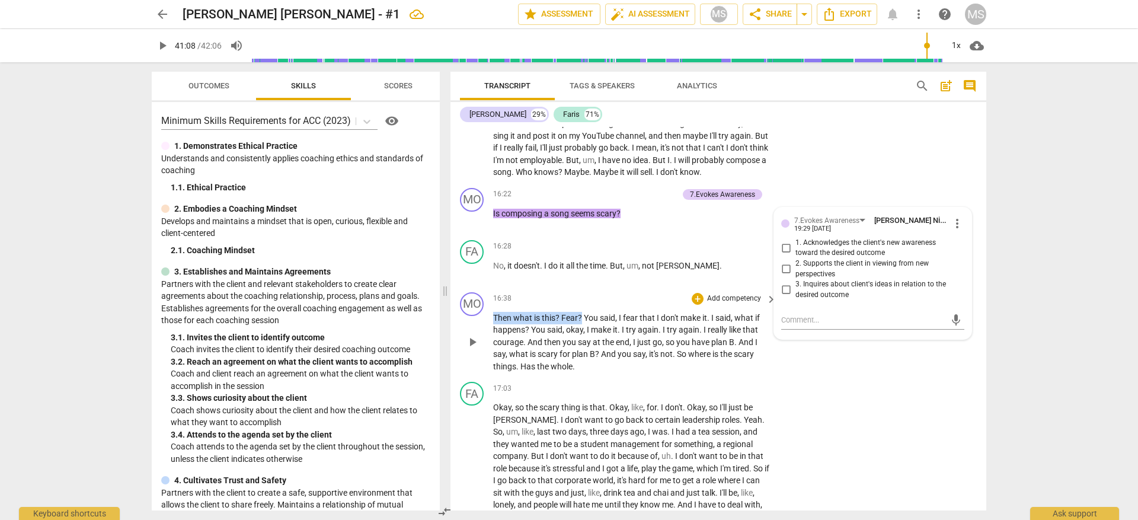
drag, startPoint x: 581, startPoint y: 315, endPoint x: 494, endPoint y: 313, distance: 86.6
click at [494, 313] on p "Then what is this ? Fear ? You said , I fear that I don't make it . I said , wh…" at bounding box center [631, 342] width 277 height 61
click at [708, 243] on p "Add competency" at bounding box center [734, 246] width 56 height 11
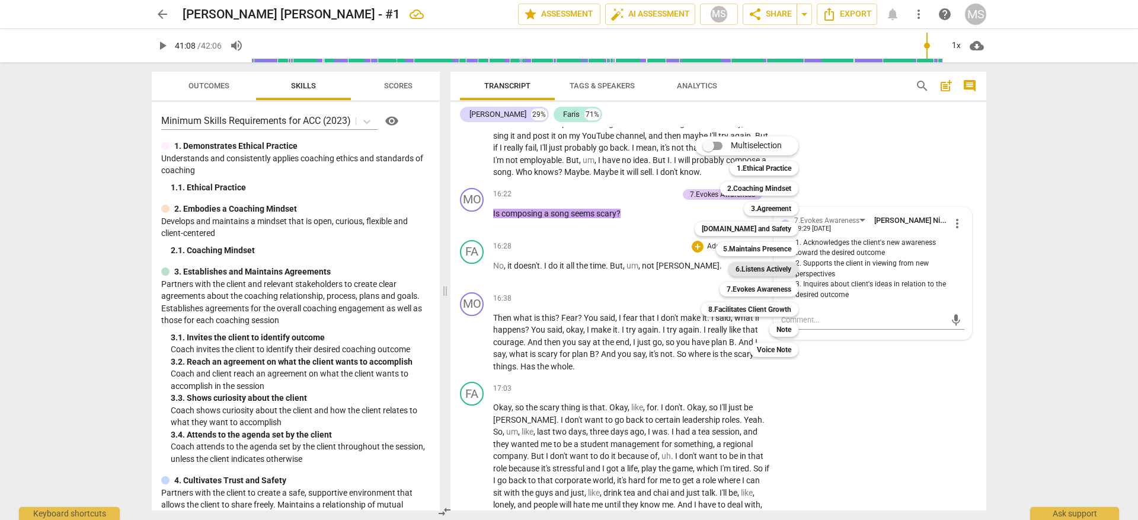
click at [761, 267] on b "6.Listens Actively" at bounding box center [764, 269] width 56 height 14
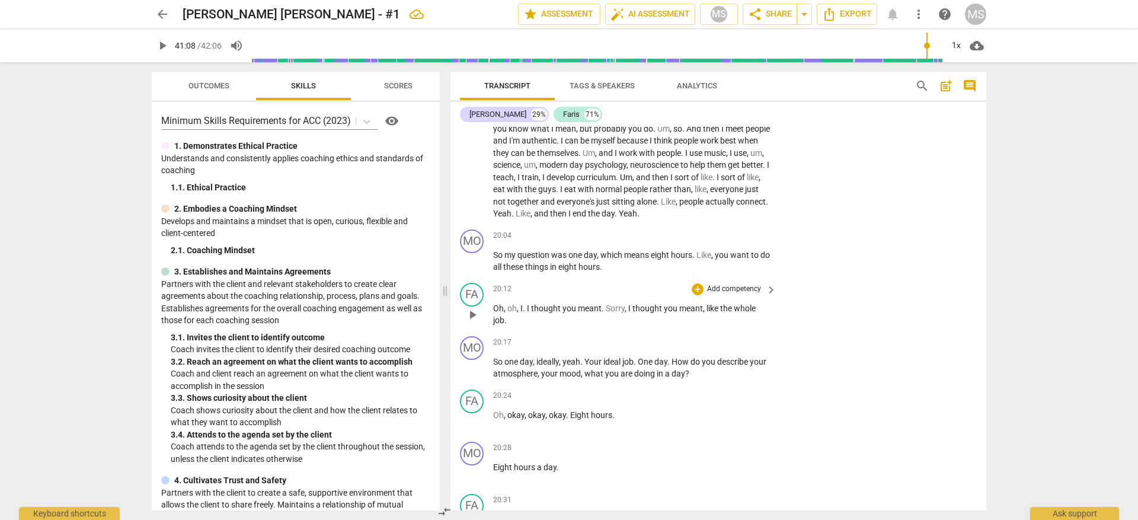
scroll to position [4131, 0]
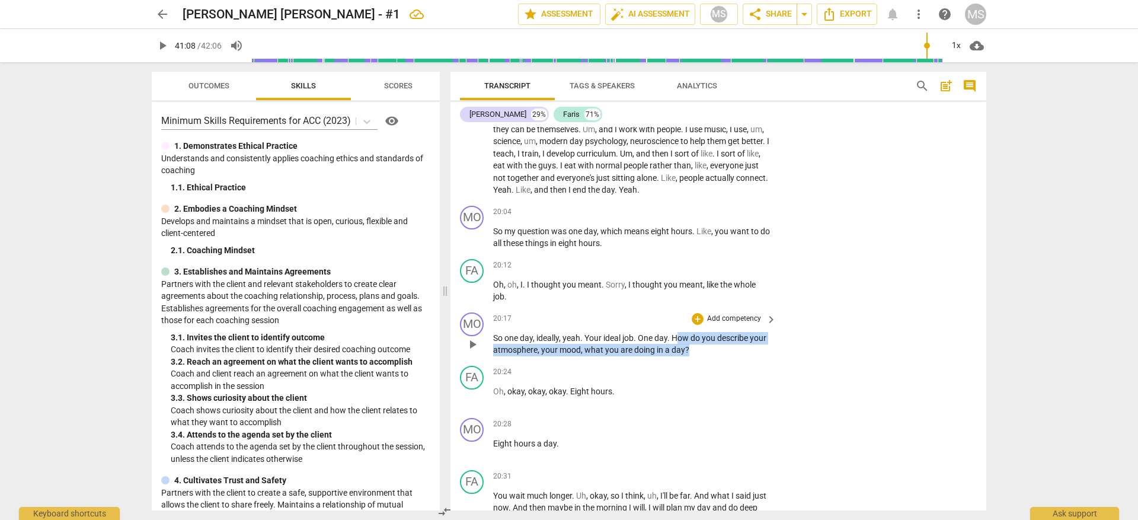
drag, startPoint x: 679, startPoint y: 336, endPoint x: 707, endPoint y: 349, distance: 30.8
click at [707, 349] on p "So one day , ideally , yeah . Your ideal job . One day . How do you describe yo…" at bounding box center [631, 344] width 277 height 24
drag, startPoint x: 673, startPoint y: 334, endPoint x: 702, endPoint y: 352, distance: 33.9
click at [702, 352] on p "So one day , ideally , yeah . Your ideal job . One day . How do you describe yo…" at bounding box center [631, 344] width 277 height 24
click at [723, 322] on p "Add competency" at bounding box center [734, 319] width 56 height 11
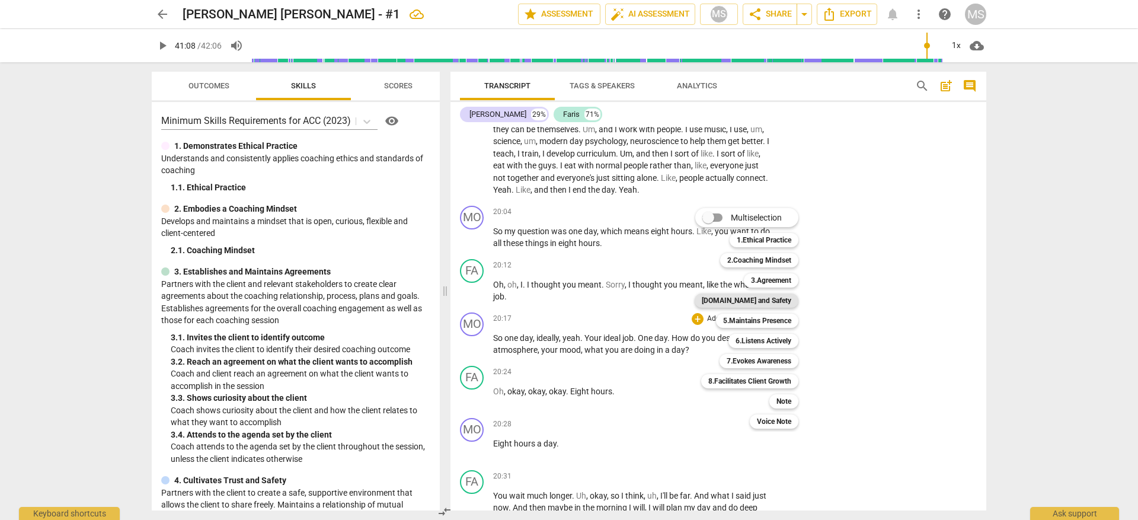
click at [737, 301] on b "[DOMAIN_NAME] and Safety" at bounding box center [747, 300] width 90 height 14
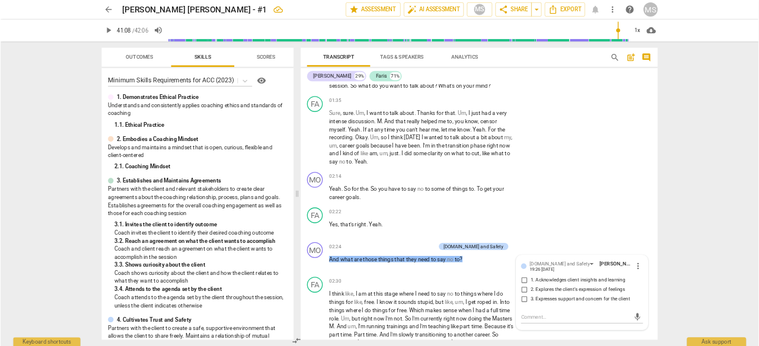
scroll to position [0, 0]
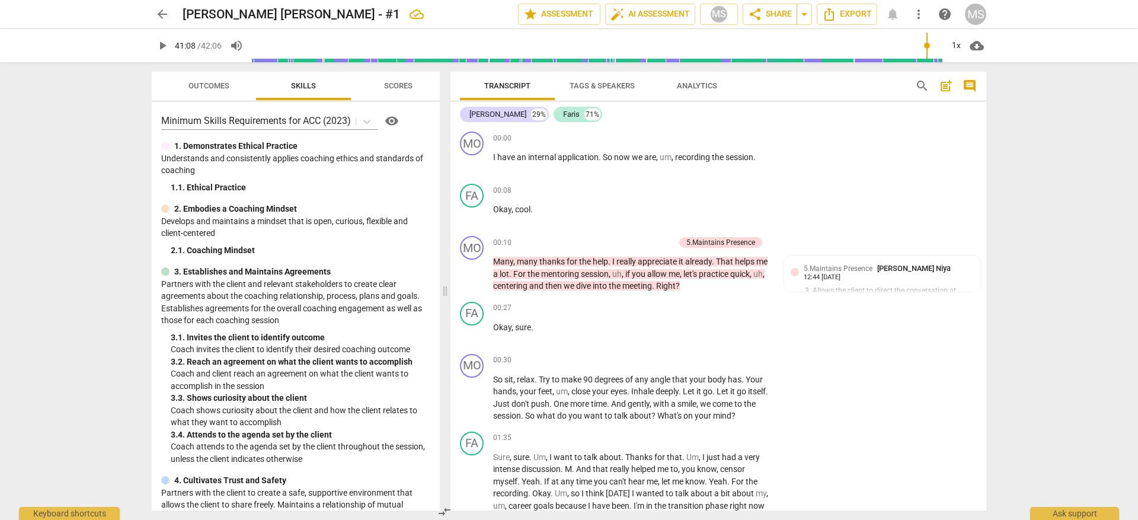
click at [1106, 264] on div "arrow_back [PERSON_NAME] [PERSON_NAME] - #1 edit star Assessment auto_fix_high …" at bounding box center [569, 260] width 1138 height 520
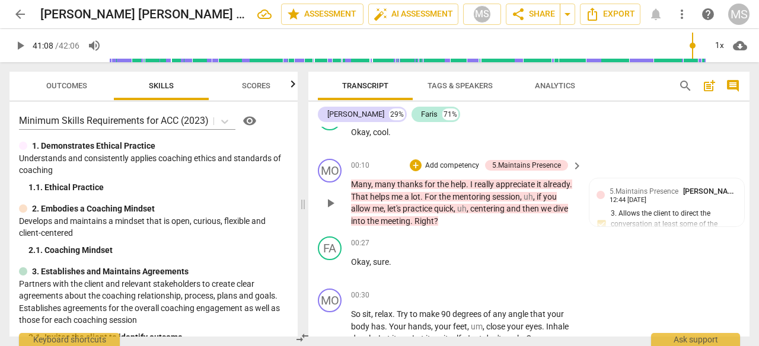
scroll to position [81, 0]
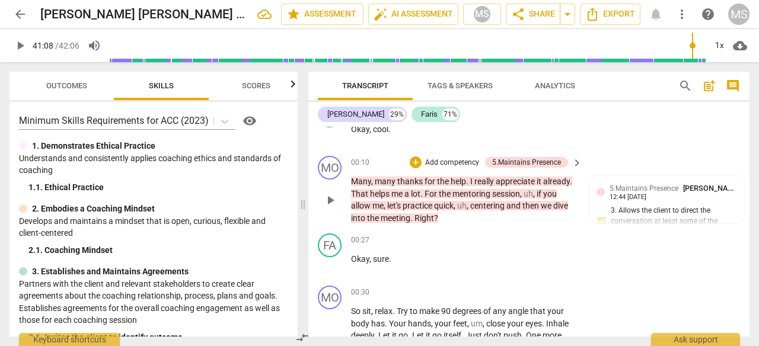
click at [455, 161] on p "Add competency" at bounding box center [452, 163] width 56 height 11
click at [221, 123] on icon at bounding box center [225, 122] width 12 height 12
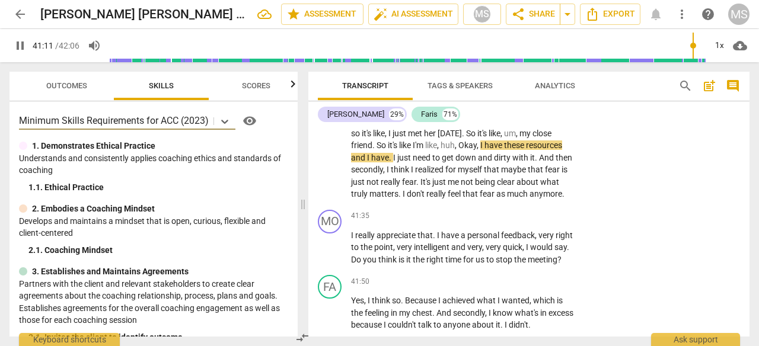
click at [17, 42] on span "pause" at bounding box center [20, 46] width 14 height 14
type input "2472"
click at [117, 140] on p "1. Demonstrates Ethical Practice" at bounding box center [93, 146] width 123 height 12
click at [117, 139] on div "Minimum Skills Requirements for ACC (2023) visibility 1. Demonstrates Ethical P…" at bounding box center [153, 219] width 288 height 235
click at [118, 142] on p "1. Demonstrates Ethical Practice" at bounding box center [93, 146] width 123 height 12
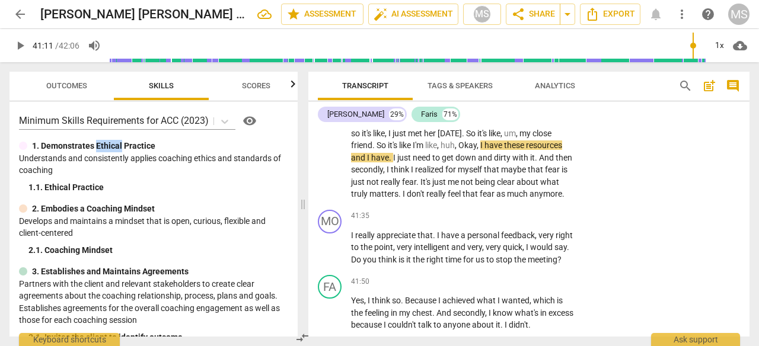
click at [118, 142] on p "1. Demonstrates Ethical Practice" at bounding box center [93, 146] width 123 height 12
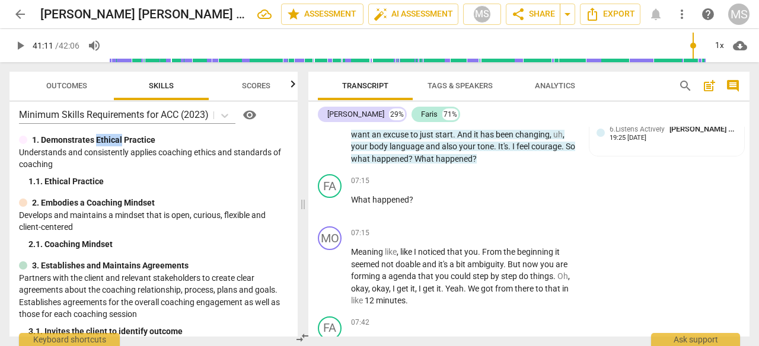
scroll to position [0, 0]
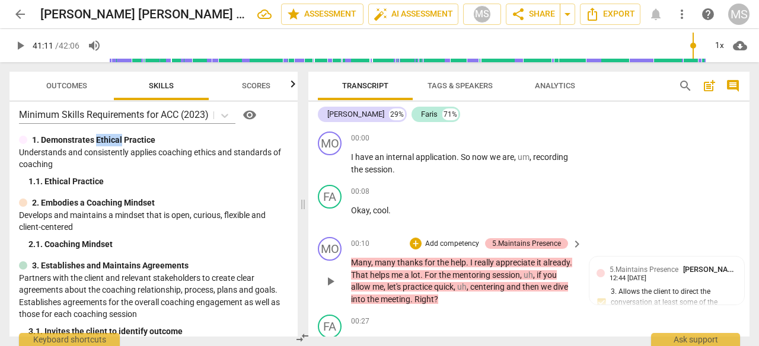
click at [511, 244] on div "5.Maintains Presence" at bounding box center [526, 243] width 69 height 11
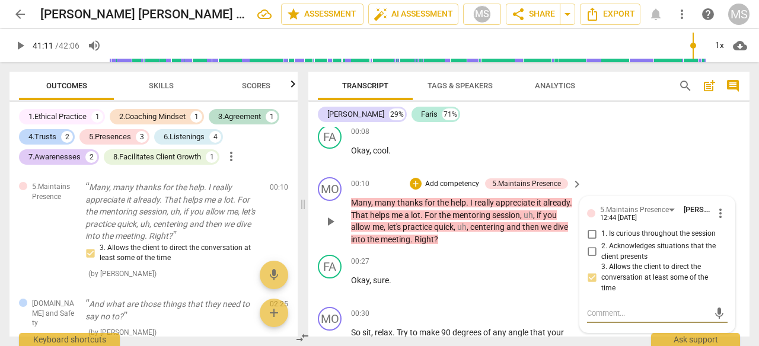
scroll to position [61, 0]
click at [715, 215] on span "more_vert" at bounding box center [720, 212] width 14 height 14
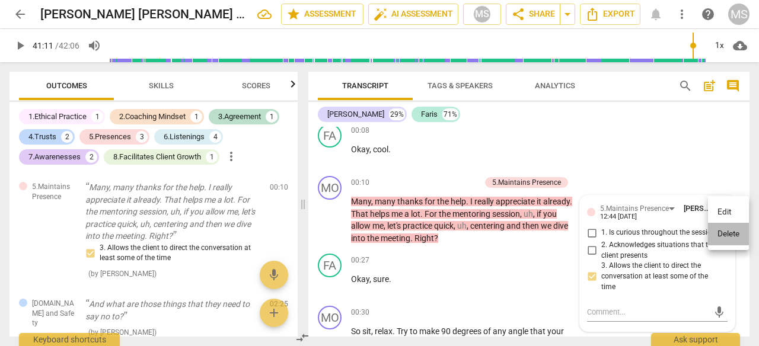
click at [729, 237] on li "Delete" at bounding box center [728, 234] width 41 height 23
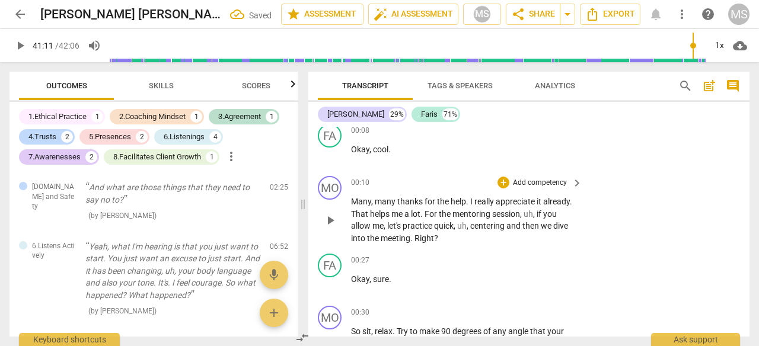
click at [518, 185] on p "Add competency" at bounding box center [540, 183] width 56 height 11
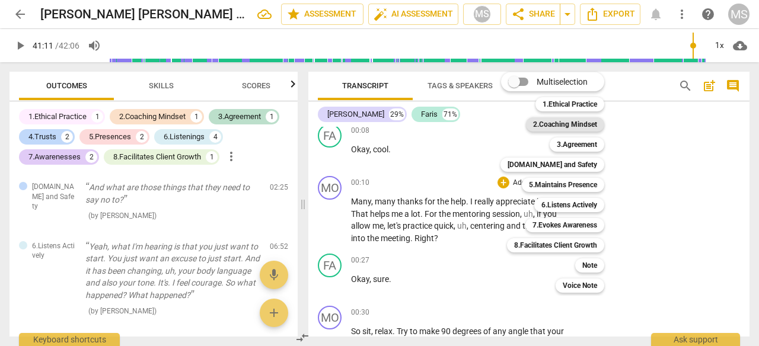
click at [573, 127] on b "2.Coaching Mindset" at bounding box center [565, 124] width 64 height 14
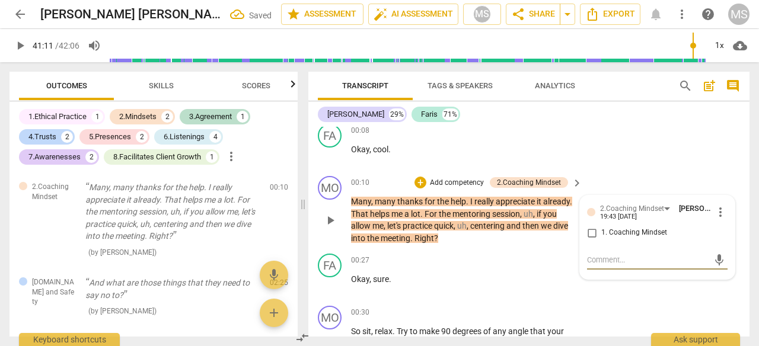
click at [592, 231] on input "1. Coaching Mindset" at bounding box center [591, 233] width 19 height 14
checkbox input "true"
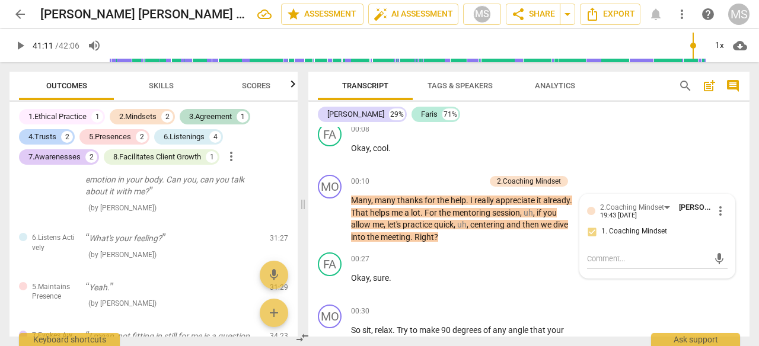
scroll to position [705, 0]
click at [49, 137] on div "4.Trusts" at bounding box center [42, 137] width 28 height 12
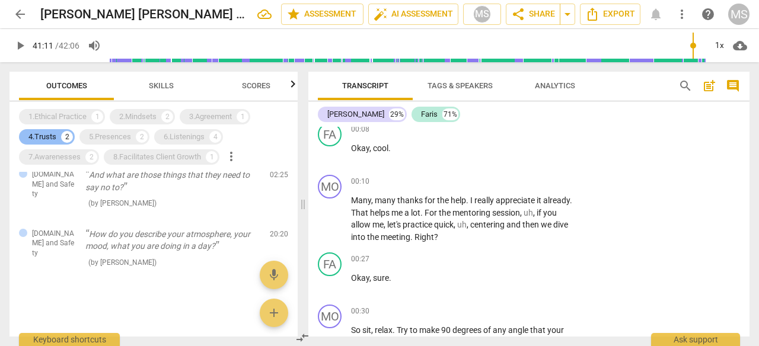
scroll to position [12, 0]
click at [150, 118] on div "2.Mindsets" at bounding box center [137, 117] width 37 height 12
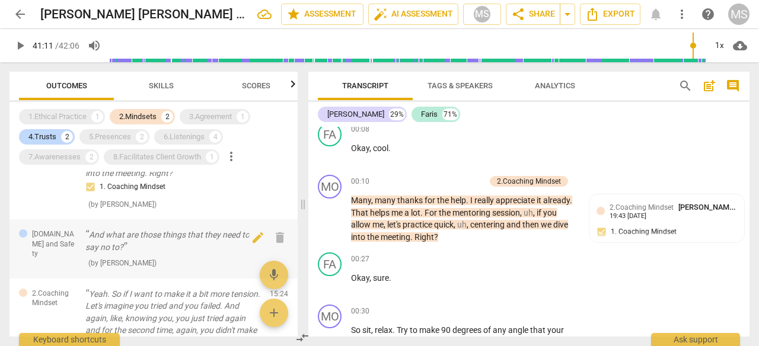
scroll to position [50, 0]
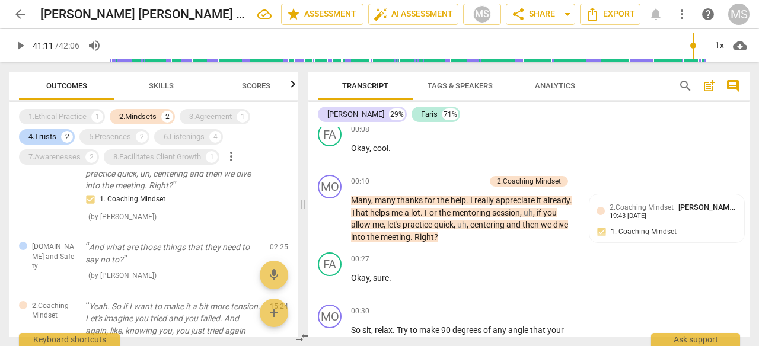
click at [162, 89] on span "Skills" at bounding box center [161, 85] width 25 height 9
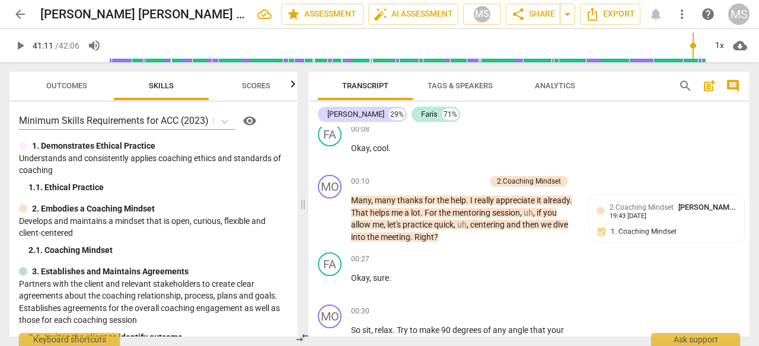
click at [81, 87] on span "Outcomes" at bounding box center [66, 85] width 41 height 9
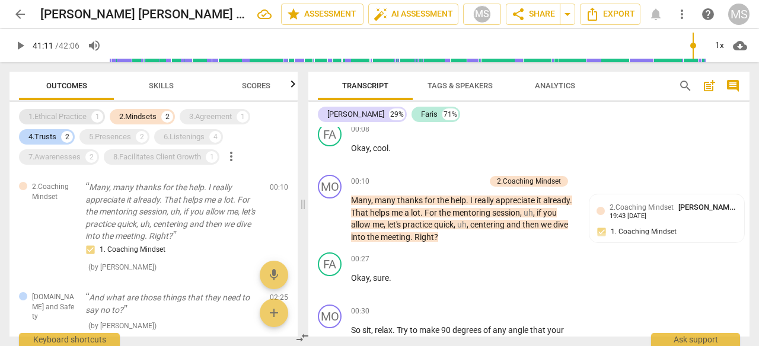
click at [77, 121] on div "1.Ethical Practice" at bounding box center [57, 117] width 58 height 12
click at [132, 118] on div "2.Mindsets" at bounding box center [137, 117] width 37 height 12
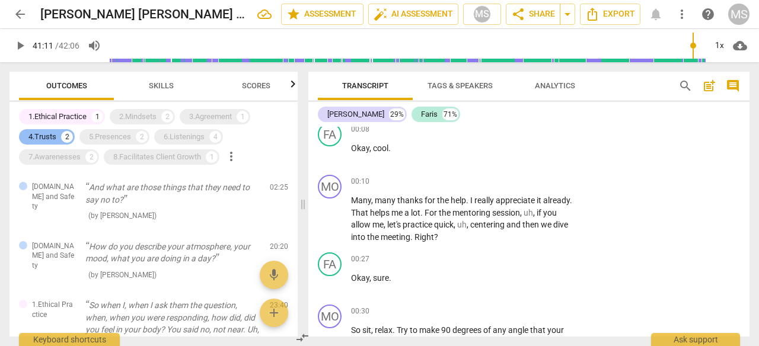
click at [47, 132] on div "4.Trusts" at bounding box center [42, 137] width 28 height 12
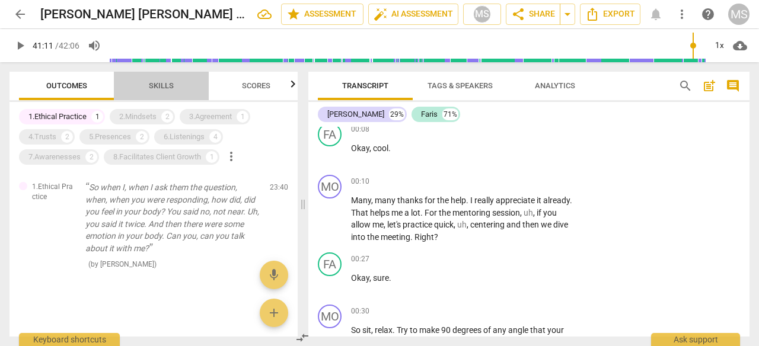
click at [154, 91] on span "Skills" at bounding box center [161, 86] width 53 height 16
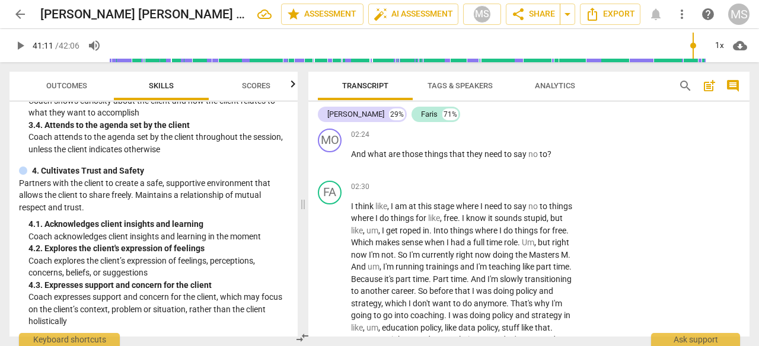
scroll to position [0, 0]
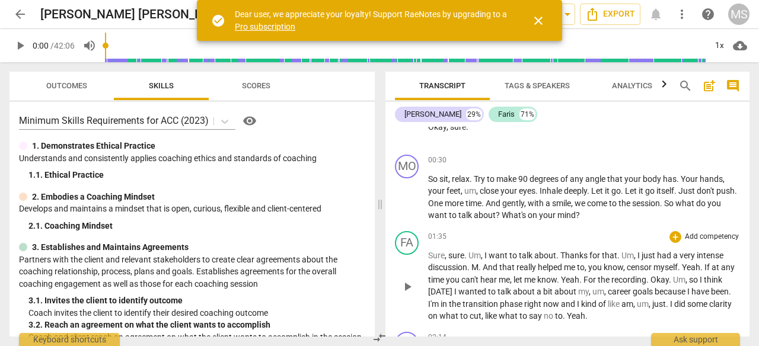
scroll to position [194, 0]
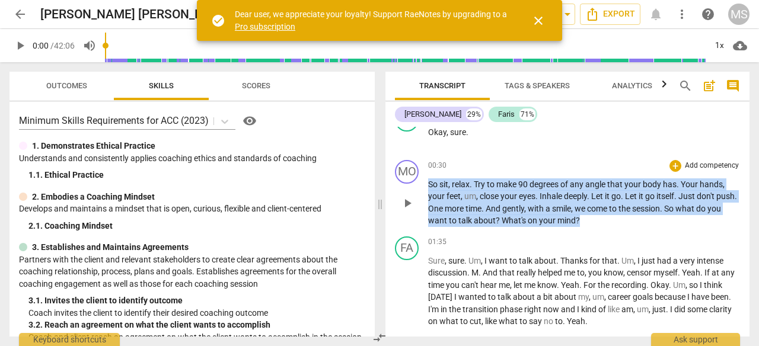
drag, startPoint x: 596, startPoint y: 218, endPoint x: 430, endPoint y: 184, distance: 168.8
click at [430, 184] on p "So sit , relax . Try to make 90 degrees of any angle that your body has . Your …" at bounding box center [584, 202] width 312 height 49
click at [516, 221] on span "What's" at bounding box center [515, 220] width 26 height 9
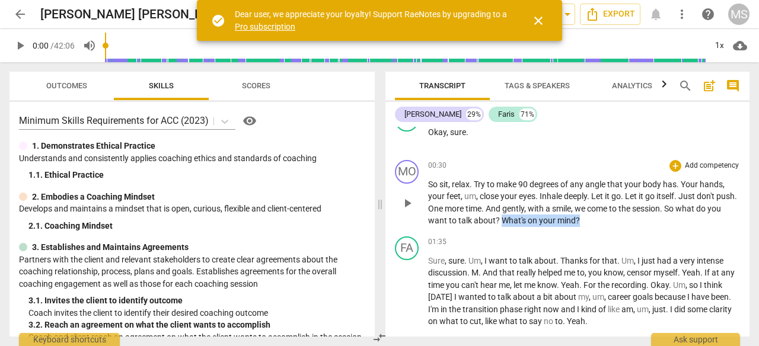
drag, startPoint x: 516, startPoint y: 220, endPoint x: 593, endPoint y: 221, distance: 77.7
click at [593, 221] on p "So sit , relax . Try to make 90 degrees of any angle that your body has . Your …" at bounding box center [584, 202] width 312 height 49
click at [574, 225] on span "mind" at bounding box center [566, 220] width 18 height 9
drag, startPoint x: 594, startPoint y: 219, endPoint x: 689, endPoint y: 210, distance: 95.9
click at [689, 210] on p "So sit , relax . Try to make 90 degrees of any angle that your body has . Your …" at bounding box center [584, 202] width 312 height 49
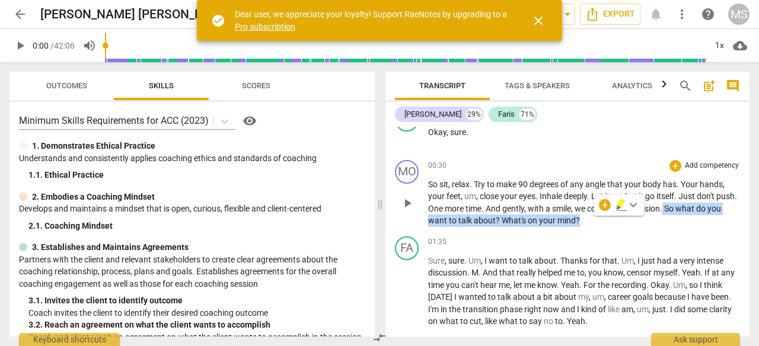
click at [686, 168] on p "Add competency" at bounding box center [712, 166] width 56 height 11
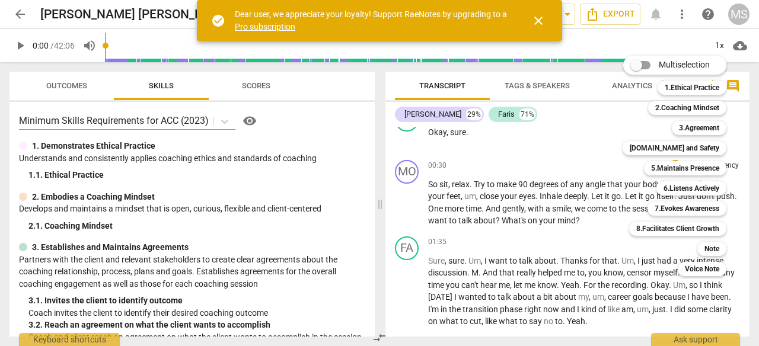
click at [290, 173] on div at bounding box center [379, 173] width 759 height 346
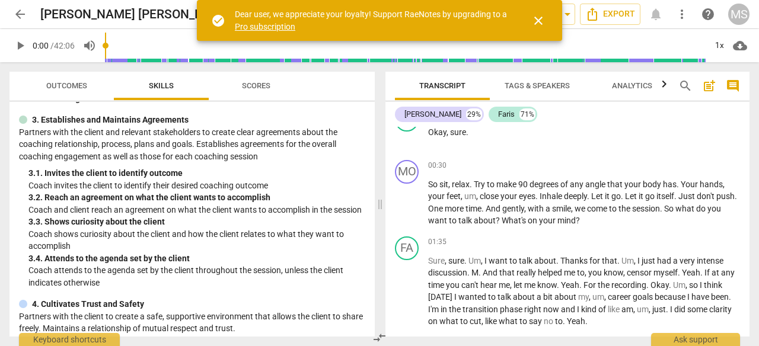
scroll to position [129, 0]
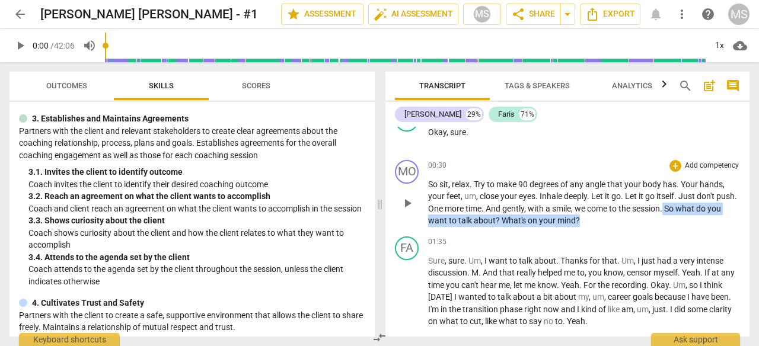
drag, startPoint x: 595, startPoint y: 220, endPoint x: 689, endPoint y: 209, distance: 94.9
click at [689, 209] on p "So sit , relax . Try to make 90 degrees of any angle that your body has . Your …" at bounding box center [584, 202] width 312 height 49
click at [706, 166] on p "Add competency" at bounding box center [712, 166] width 56 height 11
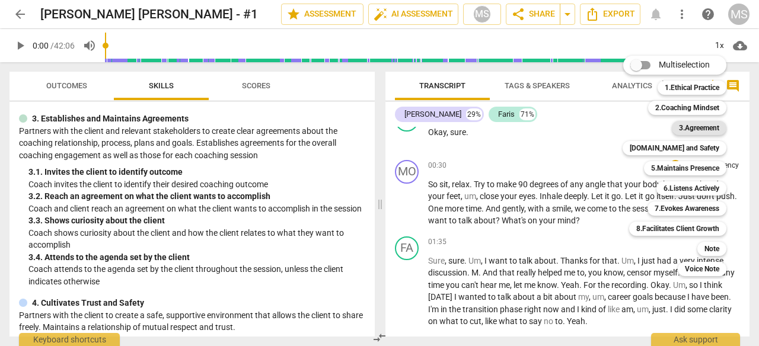
click at [684, 123] on b "3.Agreement" at bounding box center [699, 128] width 40 height 14
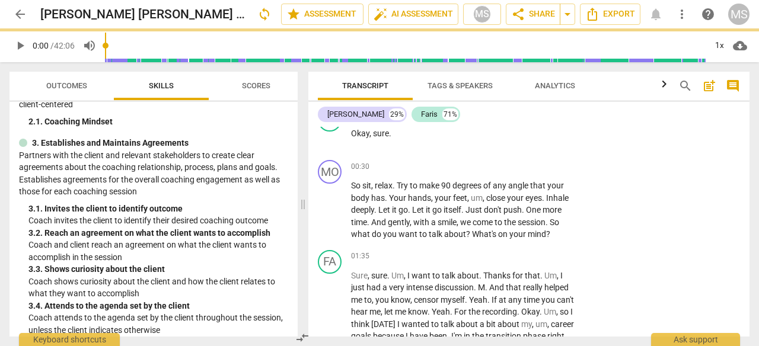
scroll to position [153, 0]
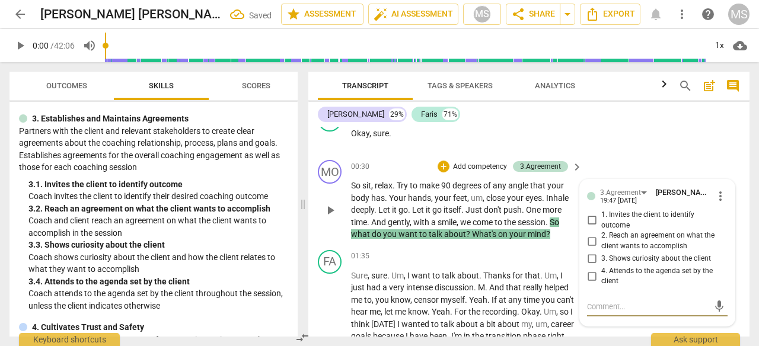
click at [591, 221] on input "1. Invites the client to identify outcome" at bounding box center [591, 220] width 19 height 14
checkbox input "true"
click at [403, 161] on div "00:30 + Add competency 3.Agreement keyboard_arrow_right" at bounding box center [467, 166] width 232 height 13
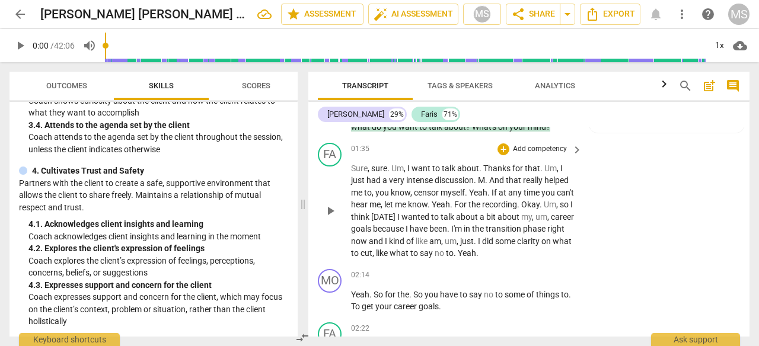
scroll to position [305, 0]
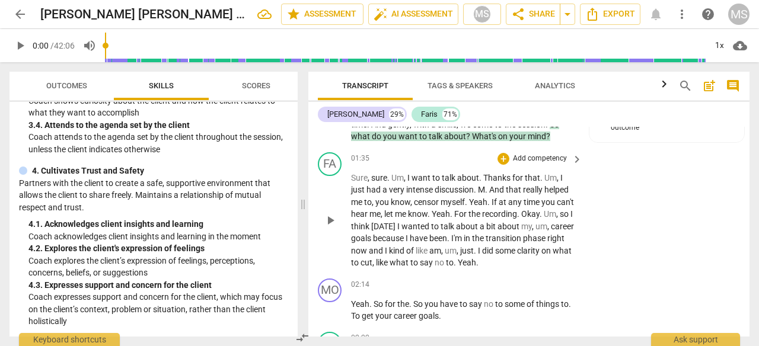
click at [544, 157] on p "Add competency" at bounding box center [540, 159] width 56 height 11
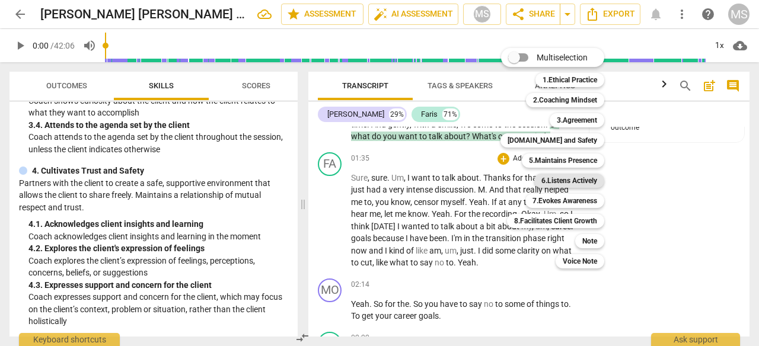
click at [569, 181] on b "6.Listens Actively" at bounding box center [569, 181] width 56 height 14
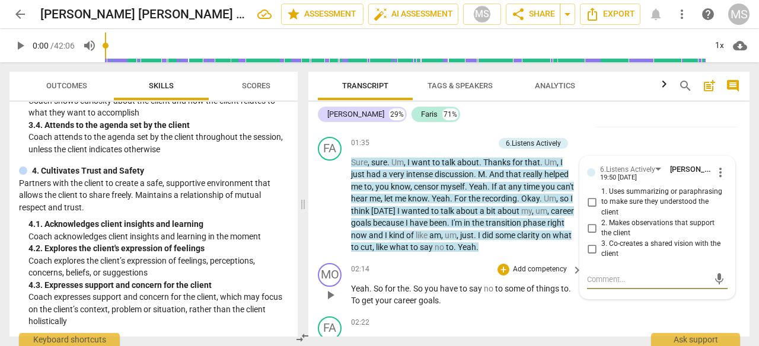
scroll to position [320, 0]
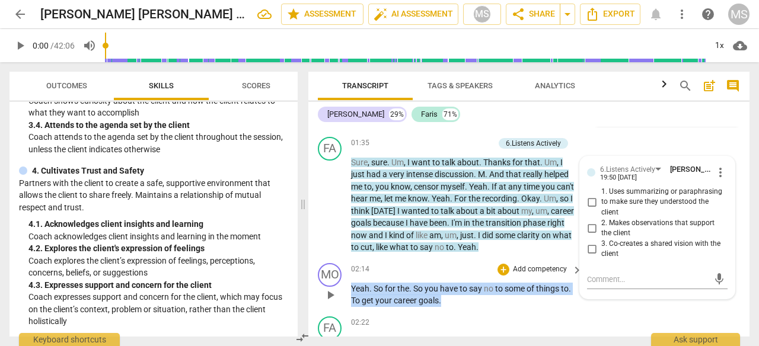
drag, startPoint x: 444, startPoint y: 301, endPoint x: 352, endPoint y: 289, distance: 93.2
click at [352, 289] on p "Yeah . So for the . So you have to say no to some of things to . To get your ca…" at bounding box center [463, 295] width 225 height 24
click at [716, 172] on span "more_vert" at bounding box center [720, 172] width 14 height 14
click at [727, 194] on li "Delete" at bounding box center [728, 194] width 41 height 23
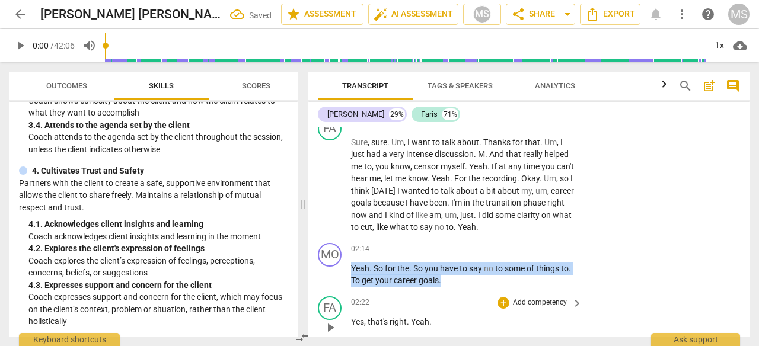
scroll to position [376, 0]
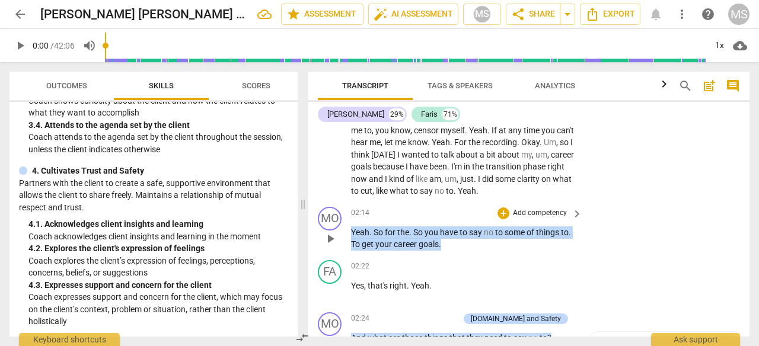
click at [530, 214] on p "Add competency" at bounding box center [540, 213] width 56 height 11
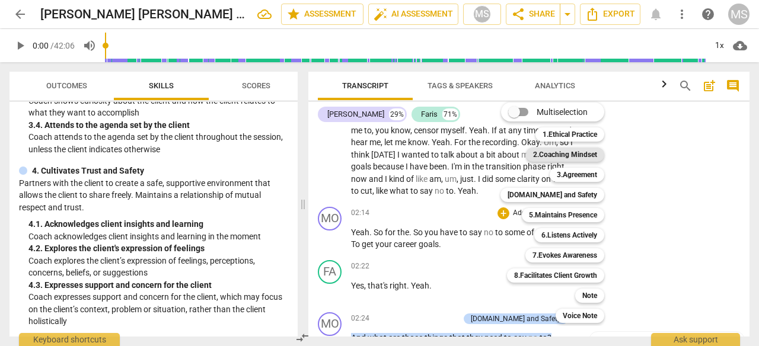
click at [573, 153] on b "2.Coaching Mindset" at bounding box center [565, 155] width 64 height 14
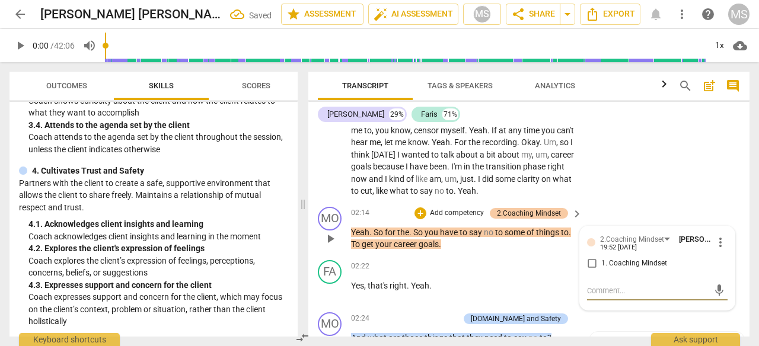
click at [527, 212] on div "2.Coaching Mindset" at bounding box center [529, 213] width 64 height 11
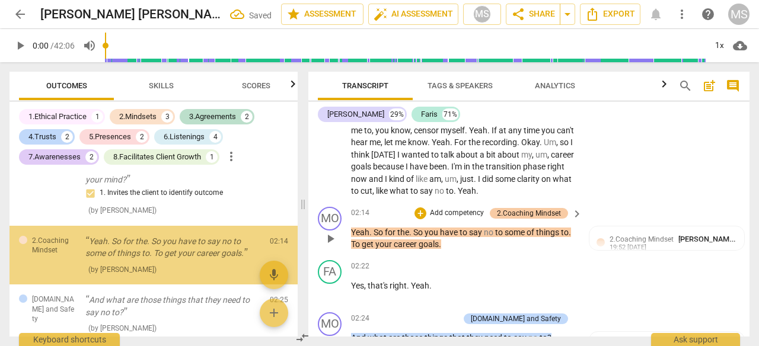
scroll to position [131, 0]
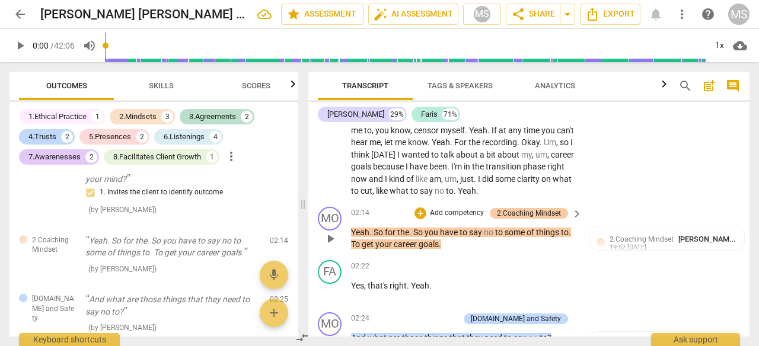
click at [554, 214] on div "2.Coaching Mindset" at bounding box center [529, 213] width 64 height 11
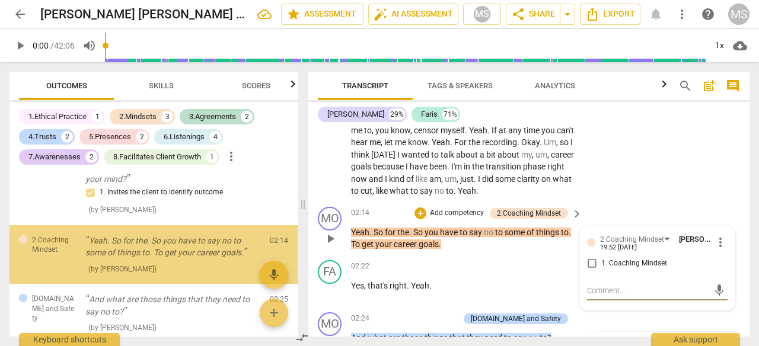
click at [718, 243] on span "more_vert" at bounding box center [720, 242] width 14 height 14
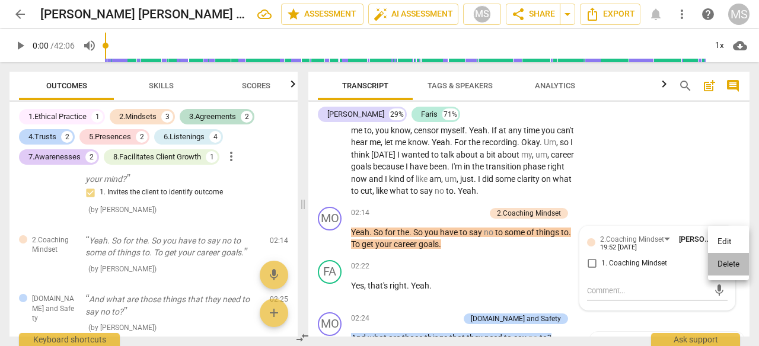
click at [726, 266] on li "Delete" at bounding box center [728, 264] width 41 height 23
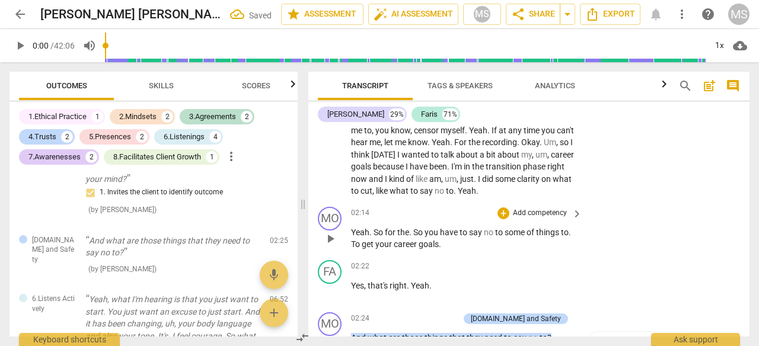
click at [550, 215] on p "Add competency" at bounding box center [540, 213] width 56 height 11
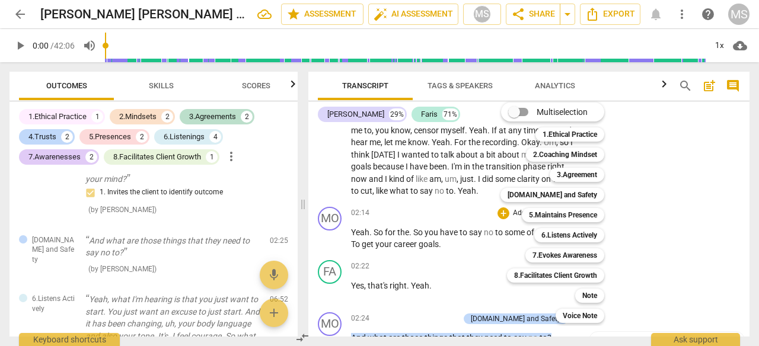
click at [155, 80] on div at bounding box center [379, 173] width 759 height 346
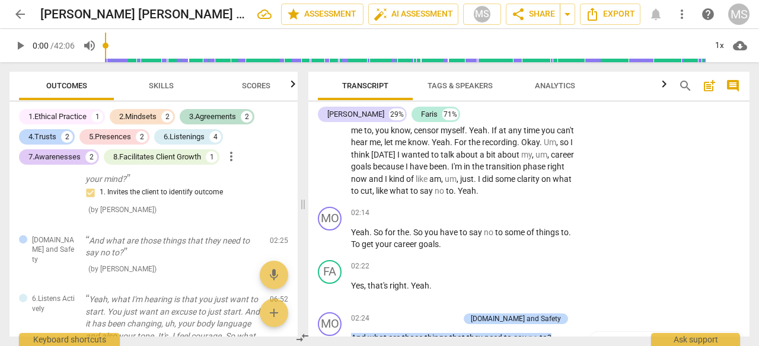
click at [157, 83] on div at bounding box center [379, 173] width 759 height 346
click at [158, 84] on span "Skills" at bounding box center [161, 85] width 25 height 9
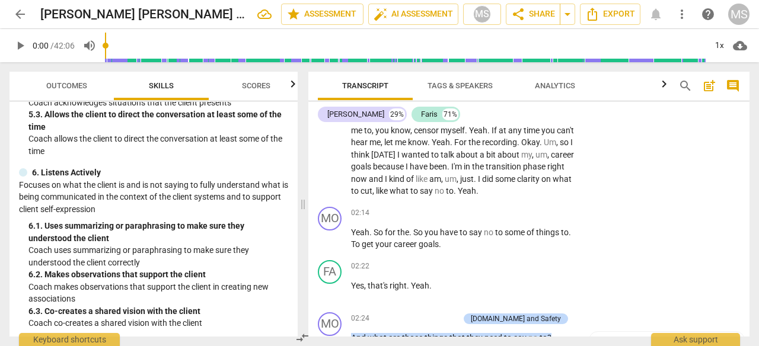
scroll to position [630, 0]
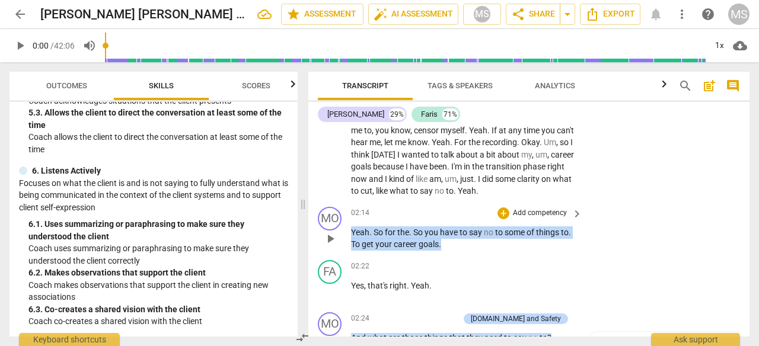
drag, startPoint x: 443, startPoint y: 243, endPoint x: 352, endPoint y: 232, distance: 91.3
click at [352, 232] on p "Yeah . So for the . So you have to say no to some of things to . To get your ca…" at bounding box center [463, 238] width 225 height 24
click at [527, 215] on p "Add competency" at bounding box center [540, 213] width 56 height 11
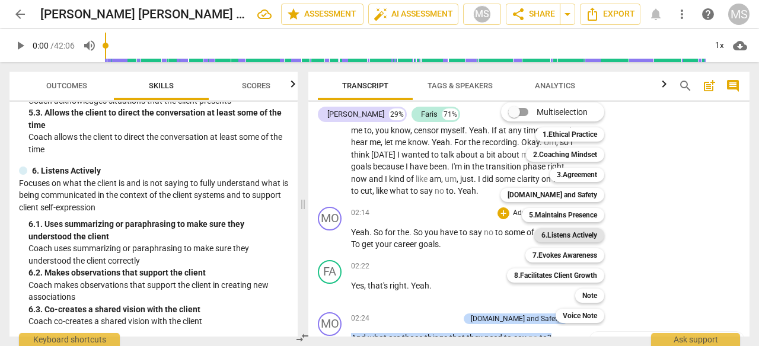
click at [570, 234] on b "6.Listens Actively" at bounding box center [569, 235] width 56 height 14
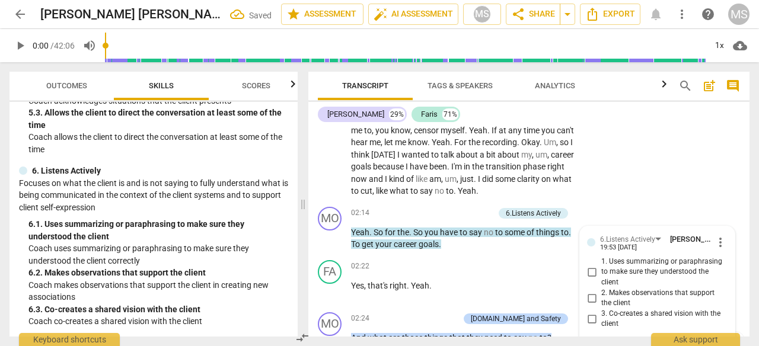
scroll to position [494, 0]
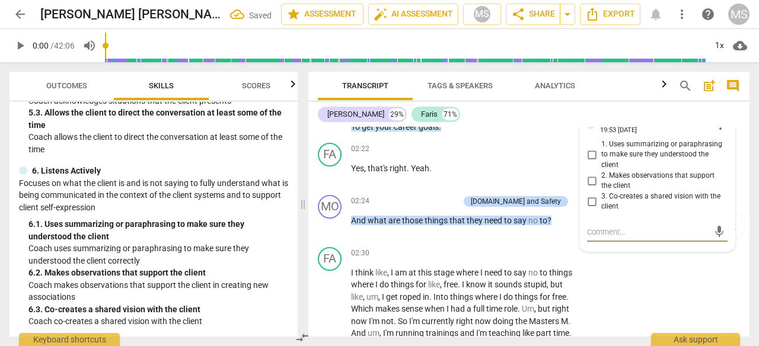
click at [586, 154] on input "1. Uses summarizing or paraphrasing to make sure they understood the client" at bounding box center [591, 155] width 19 height 14
checkbox input "true"
click at [404, 250] on div "02:30 + Add competency keyboard_arrow_right" at bounding box center [467, 253] width 232 height 13
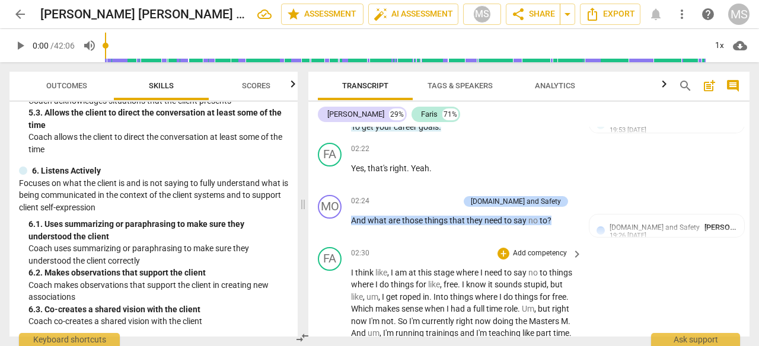
scroll to position [495, 0]
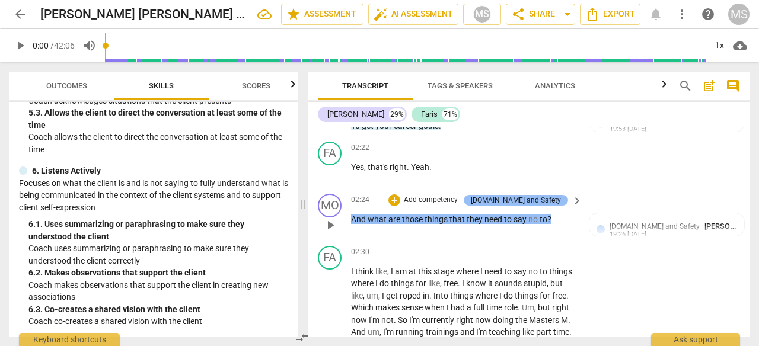
click at [528, 195] on div "[DOMAIN_NAME] and Safety" at bounding box center [516, 200] width 90 height 11
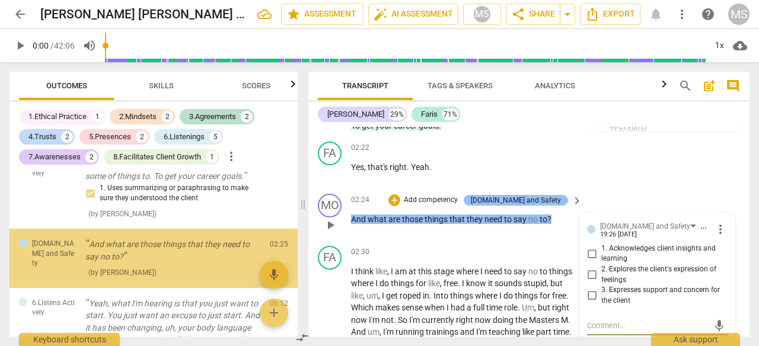
scroll to position [211, 0]
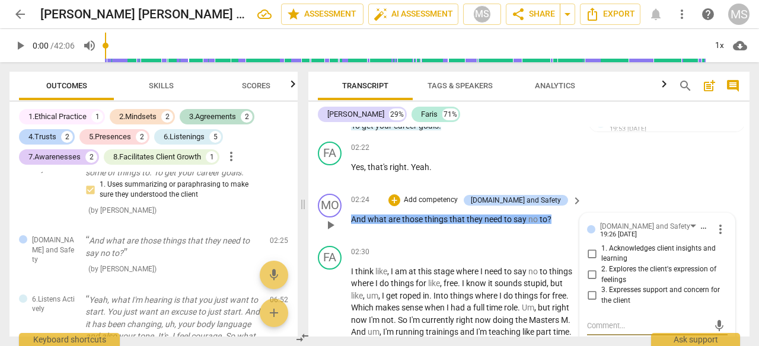
click at [597, 324] on textarea at bounding box center [648, 325] width 122 height 11
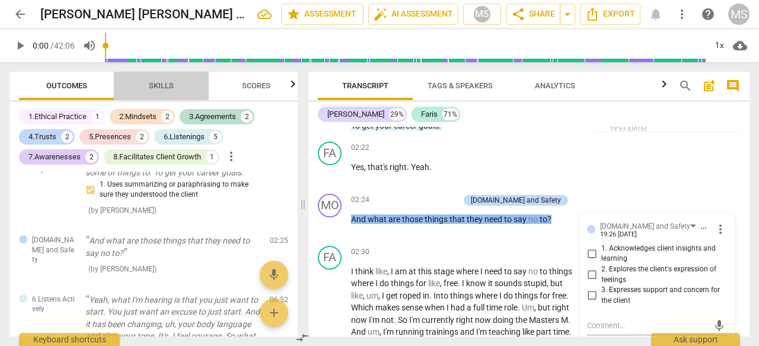
click at [160, 86] on span "Skills" at bounding box center [161, 85] width 25 height 9
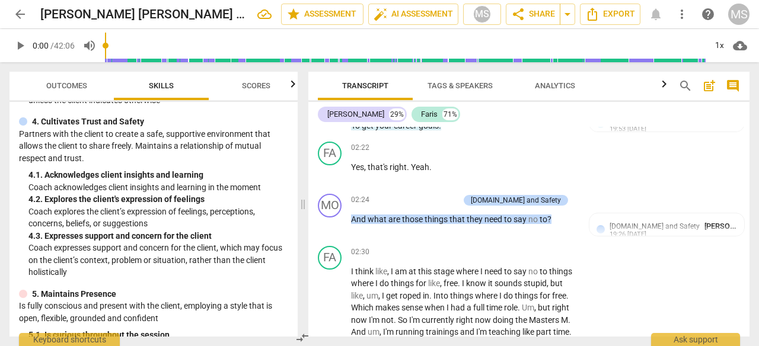
scroll to position [366, 0]
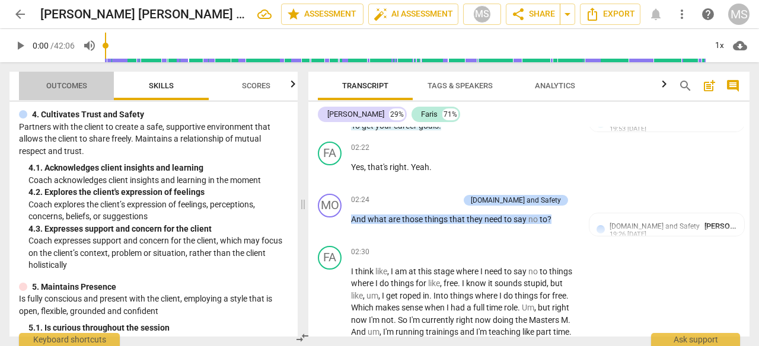
click at [74, 88] on span "Outcomes" at bounding box center [66, 85] width 41 height 9
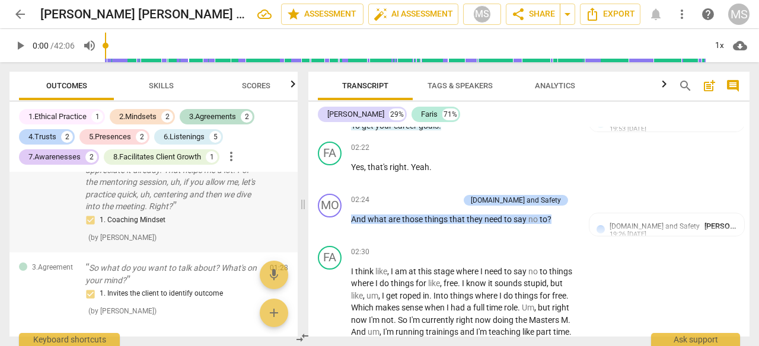
scroll to position [30, 0]
click at [66, 90] on span "Outcomes" at bounding box center [66, 85] width 41 height 9
